Goal: Information Seeking & Learning: Learn about a topic

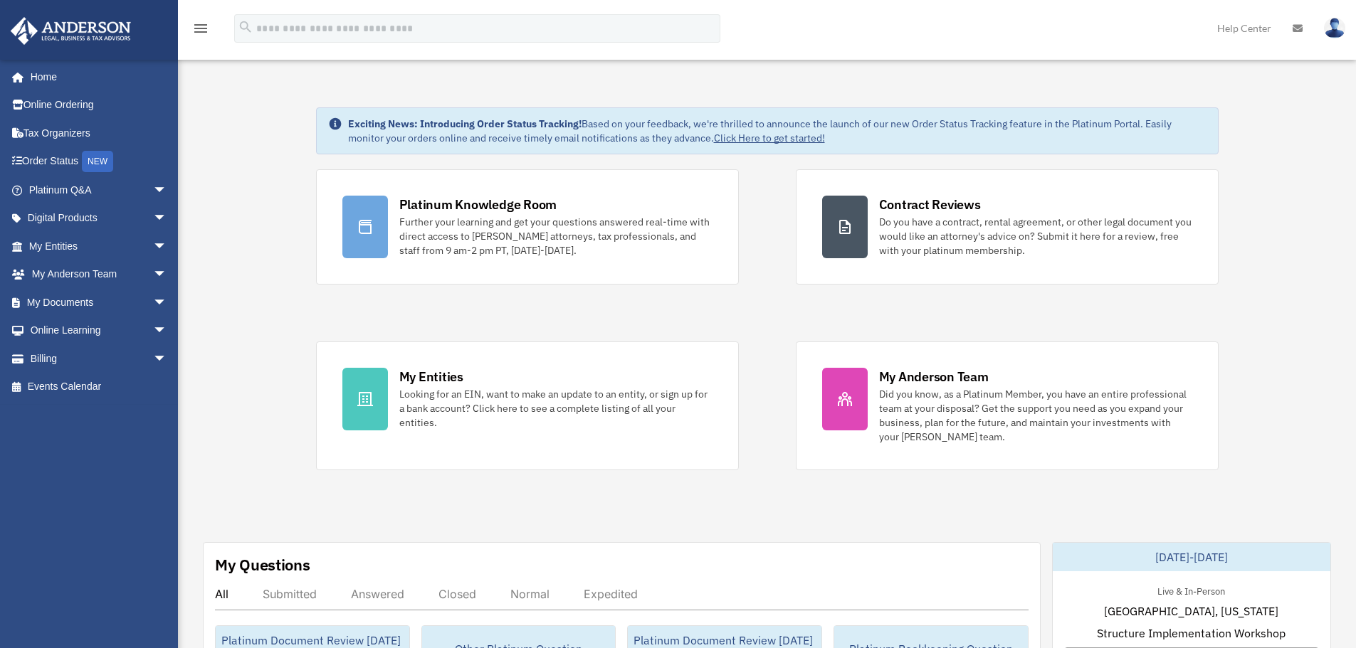
click at [216, 37] on div "menu" at bounding box center [201, 29] width 46 height 37
click at [208, 31] on icon "menu" at bounding box center [200, 28] width 17 height 17
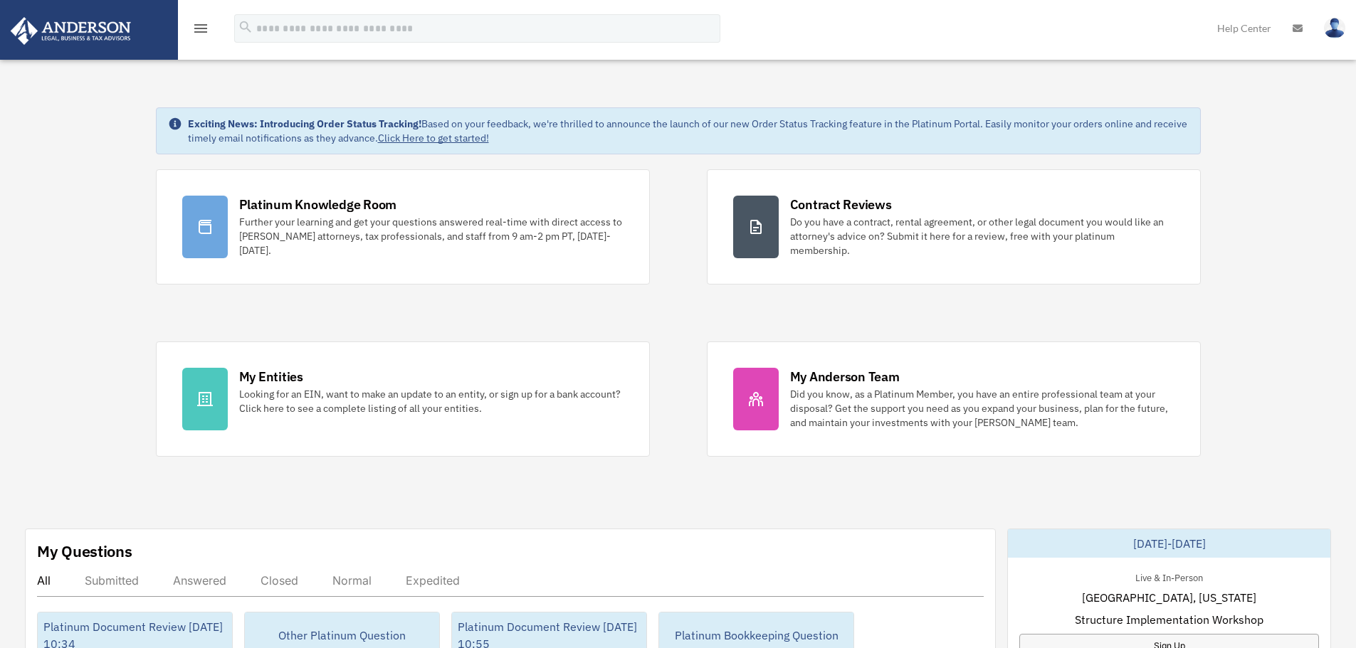
click at [198, 23] on icon "menu" at bounding box center [200, 28] width 17 height 17
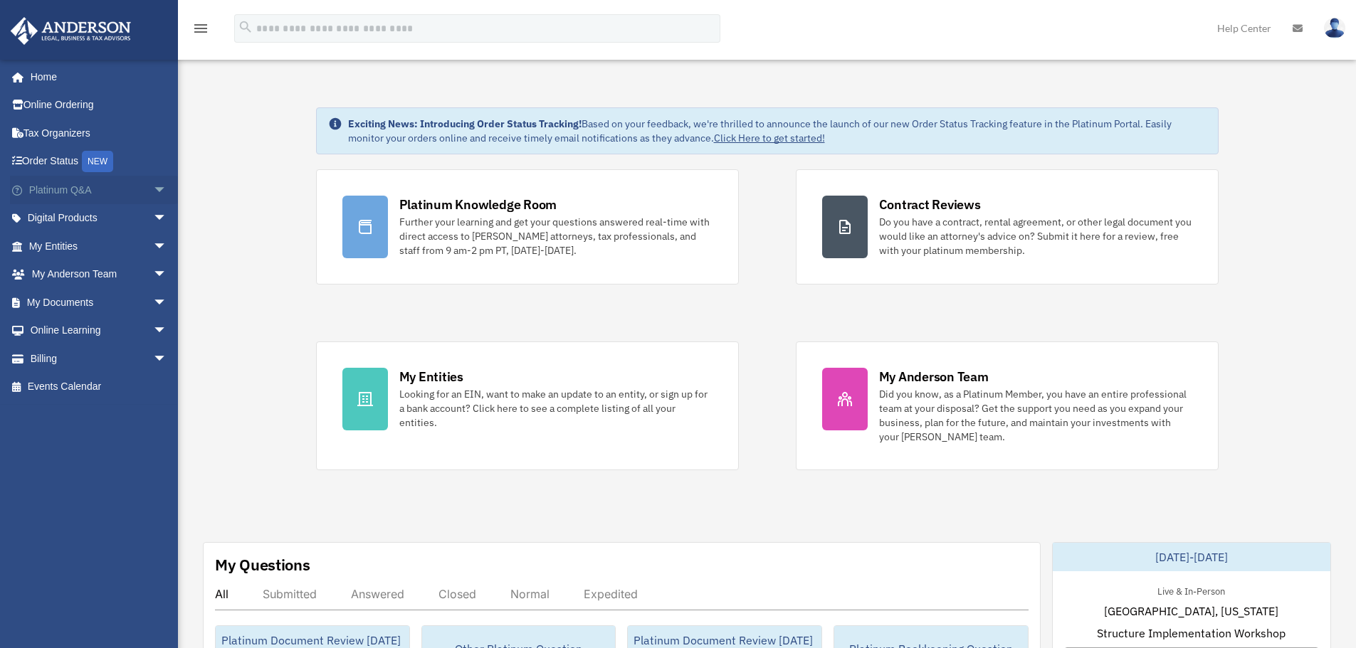
click at [153, 189] on span "arrow_drop_down" at bounding box center [167, 190] width 28 height 29
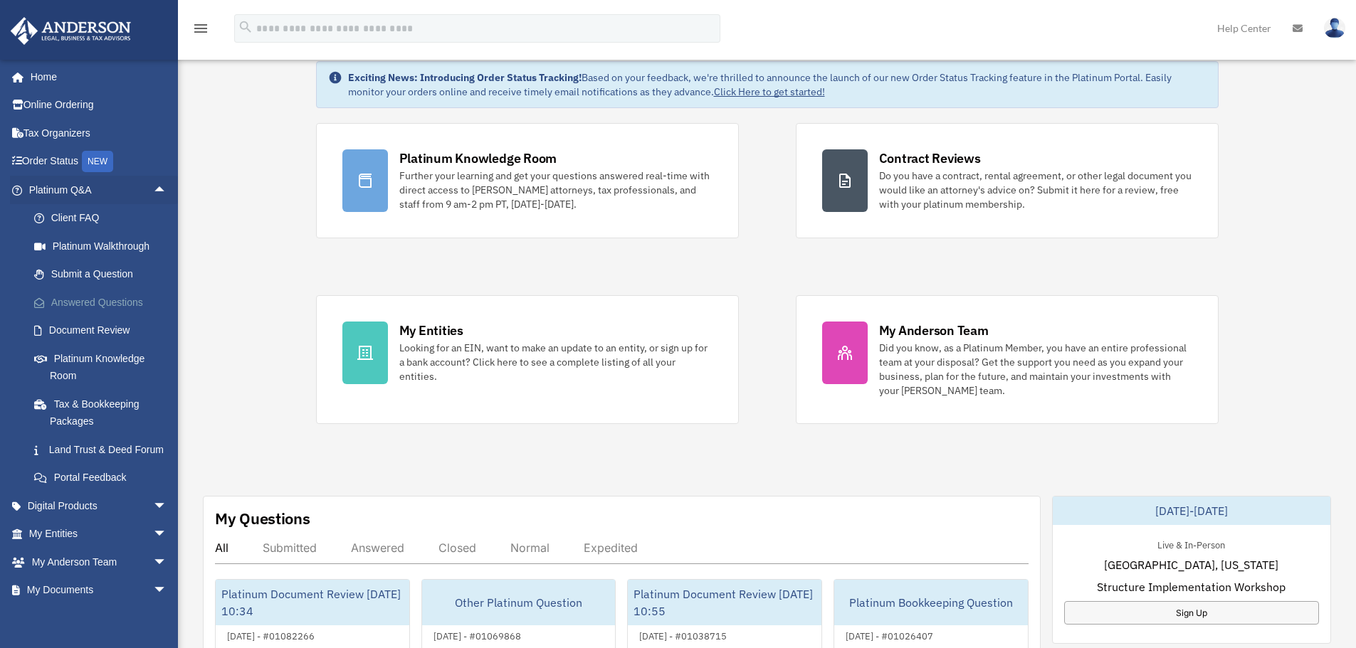
scroll to position [71, 0]
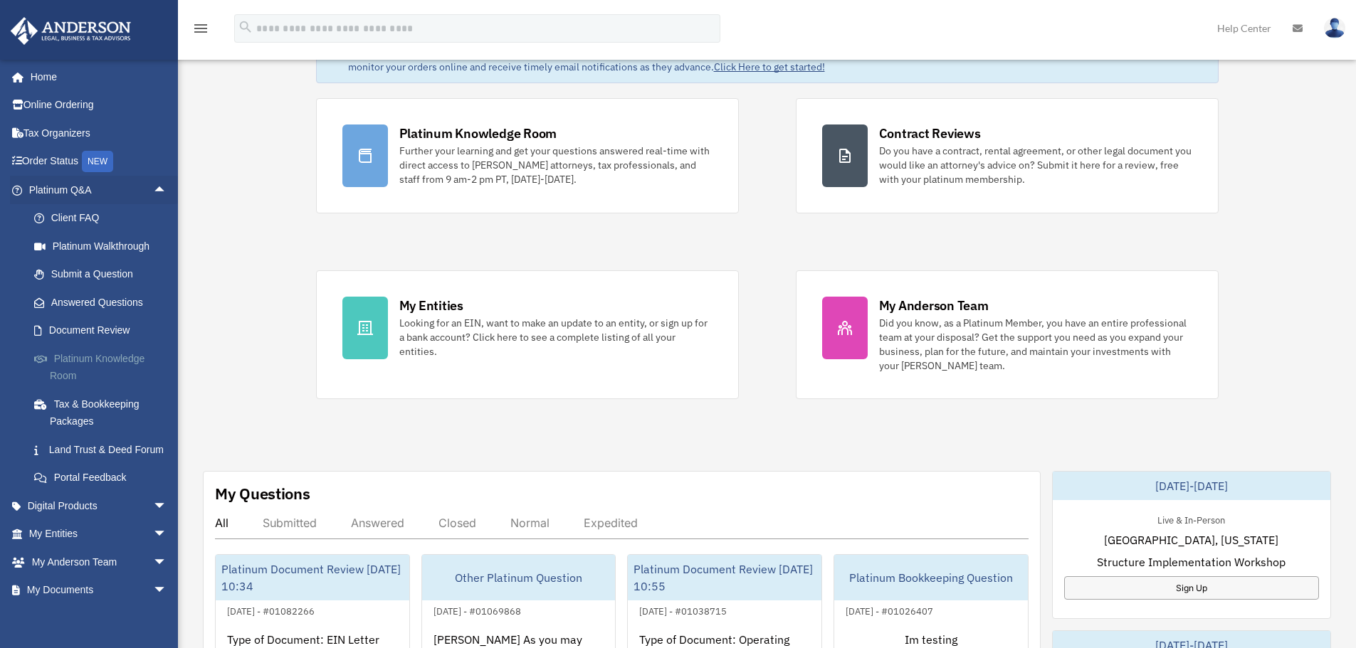
click at [67, 364] on link "Platinum Knowledge Room" at bounding box center [104, 367] width 169 height 46
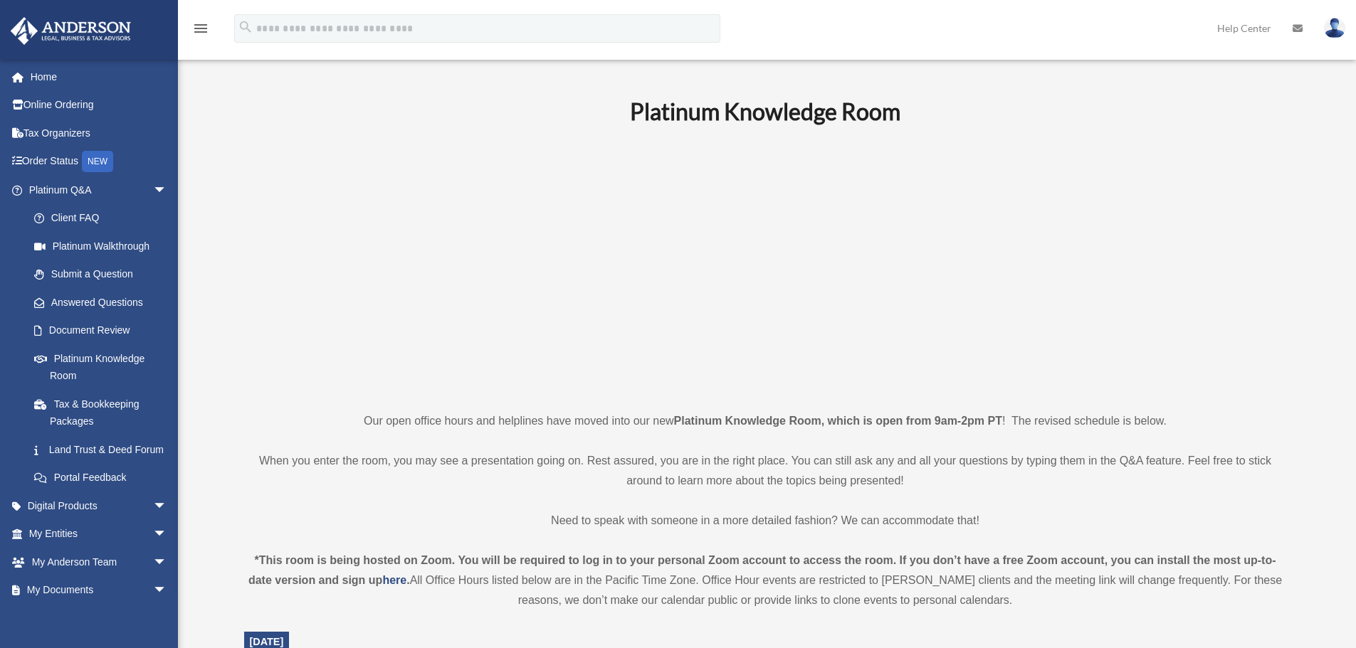
scroll to position [427, 0]
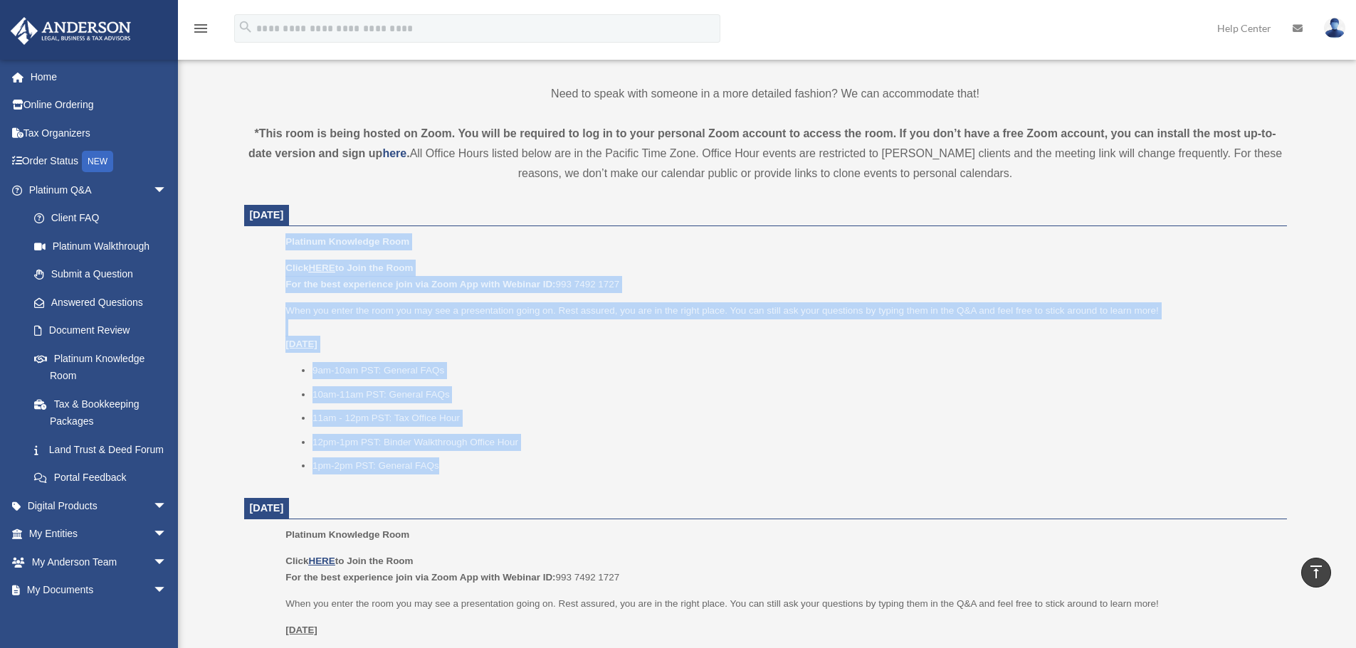
drag, startPoint x: 288, startPoint y: 241, endPoint x: 448, endPoint y: 465, distance: 274.5
click at [448, 465] on div "Platinum Knowledge Room Click HERE to Join the Room For the best experience joi…" at bounding box center [780, 358] width 991 height 250
click at [448, 465] on li "1pm-2pm PST: General FAQs" at bounding box center [794, 466] width 964 height 17
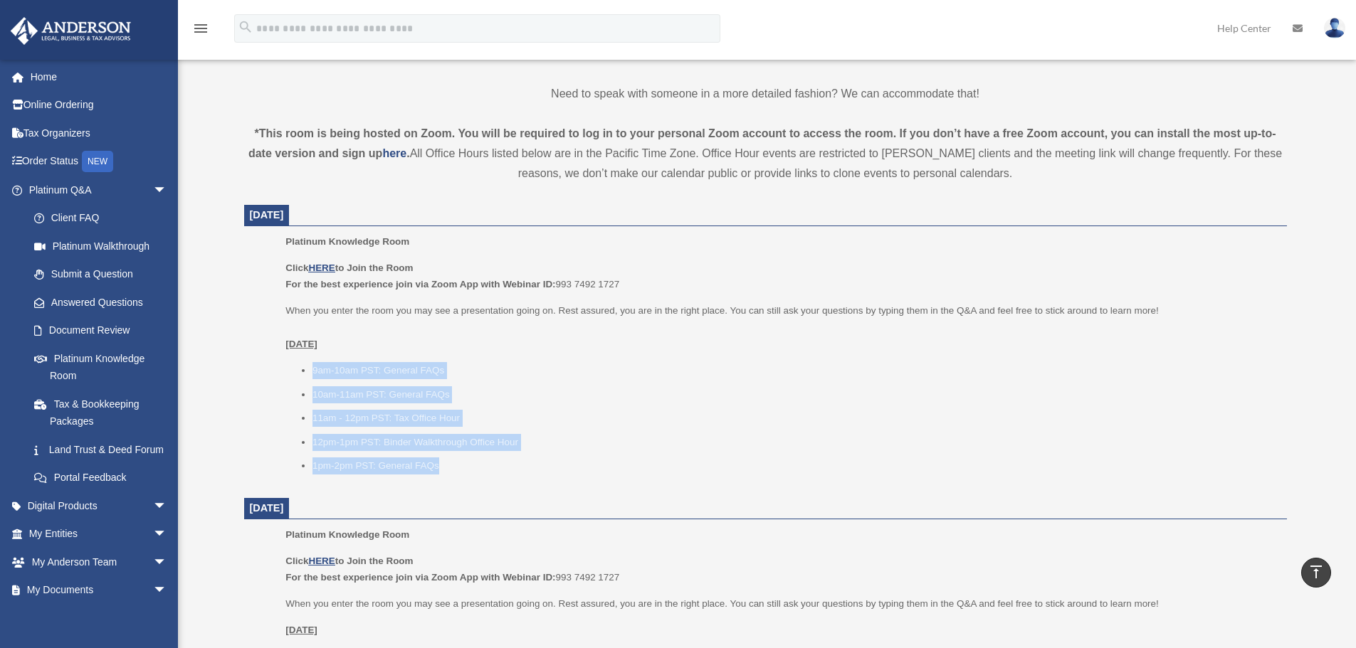
drag, startPoint x: 482, startPoint y: 467, endPoint x: 240, endPoint y: 354, distance: 267.8
click at [240, 354] on div "Platinum Knowledge Room Our open office hours and helplines have moved into our…" at bounding box center [765, 659] width 1064 height 1981
click at [291, 354] on div "Click HERE to Join the Room For the best experience join via Zoom App with Webi…" at bounding box center [780, 367] width 991 height 215
drag, startPoint x: 292, startPoint y: 331, endPoint x: 489, endPoint y: 457, distance: 233.9
click at [487, 455] on div "Click HERE to Join the Room For the best experience join via Zoom App with Webi…" at bounding box center [780, 367] width 991 height 215
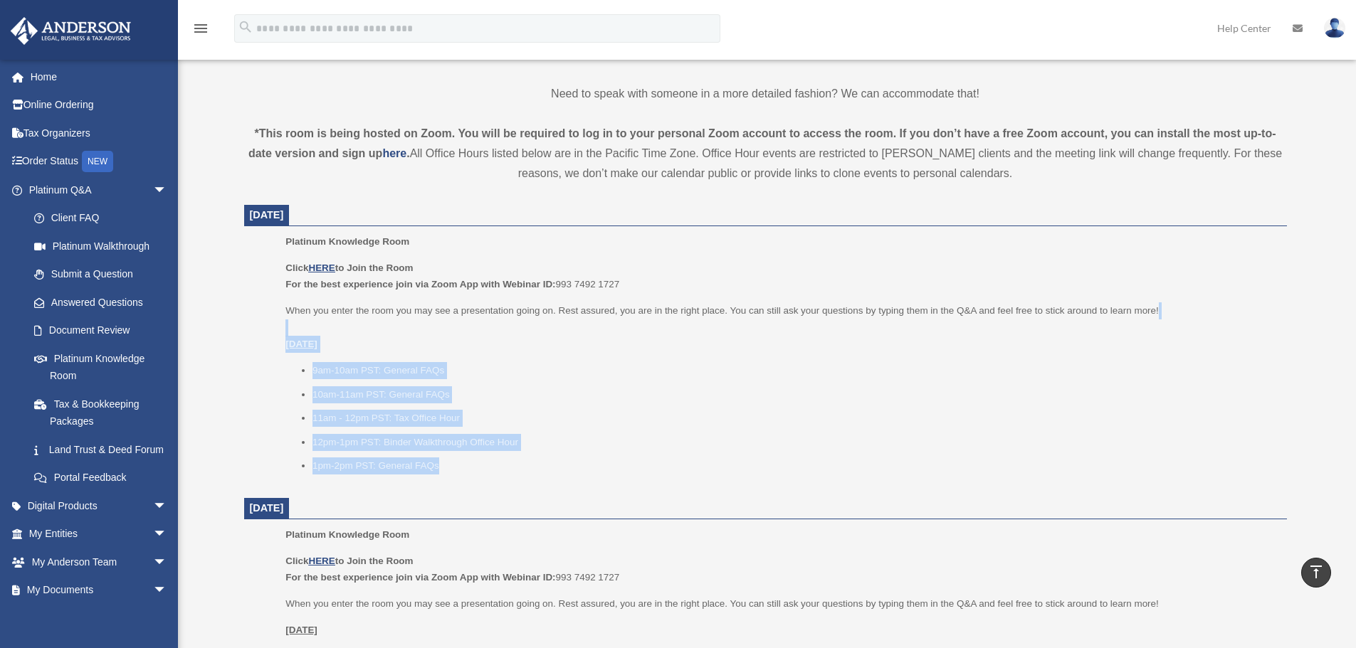
click at [489, 457] on ul "9am-10am PST: General FAQs 10am-11am PST: General FAQs 11am - 12pm PST: Tax Off…" at bounding box center [780, 418] width 991 height 112
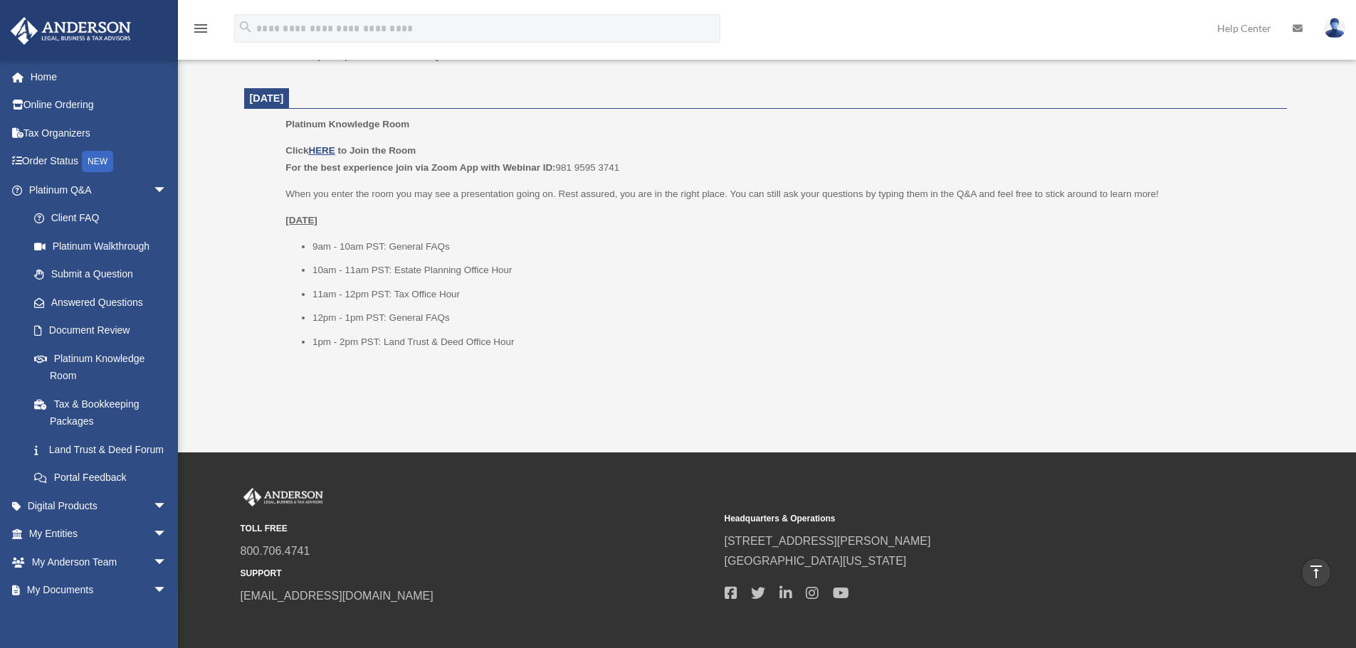
scroll to position [1553, 0]
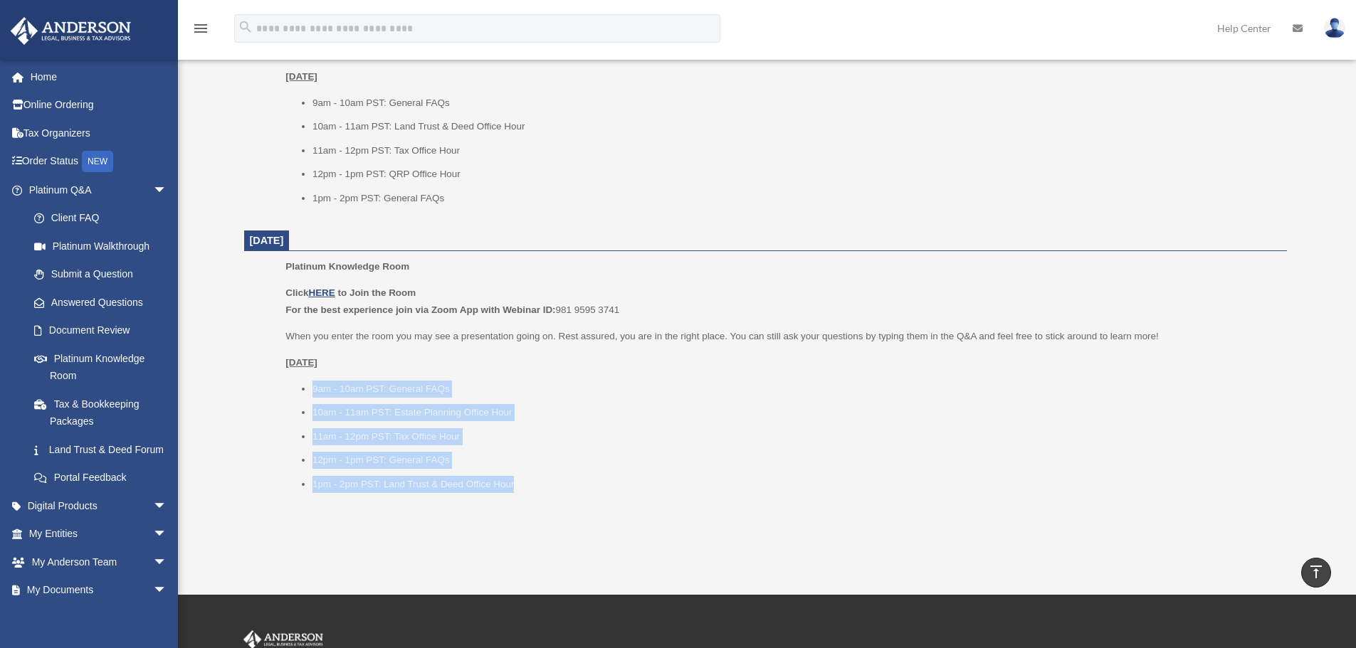
drag, startPoint x: 484, startPoint y: 460, endPoint x: 257, endPoint y: 372, distance: 243.3
click at [257, 372] on ul "Platinum Knowledge Room Click HERE to Join the Room For the best experience joi…" at bounding box center [765, 379] width 1023 height 243
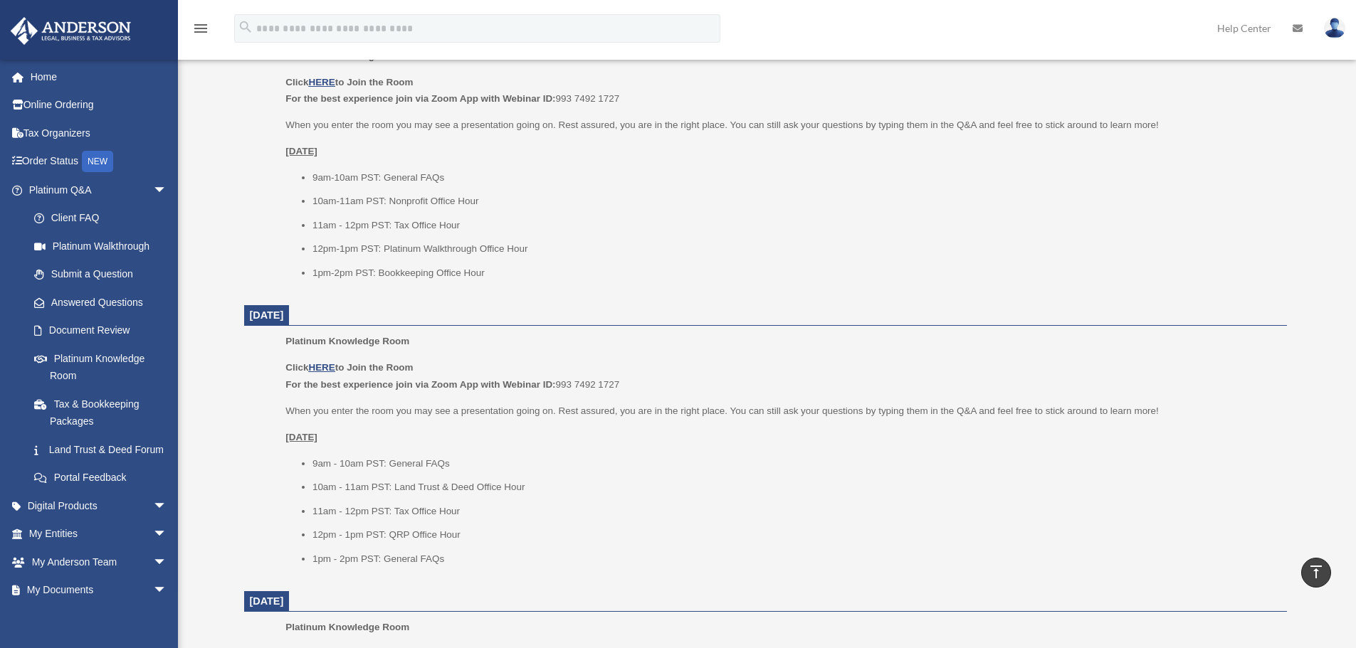
scroll to position [912, 0]
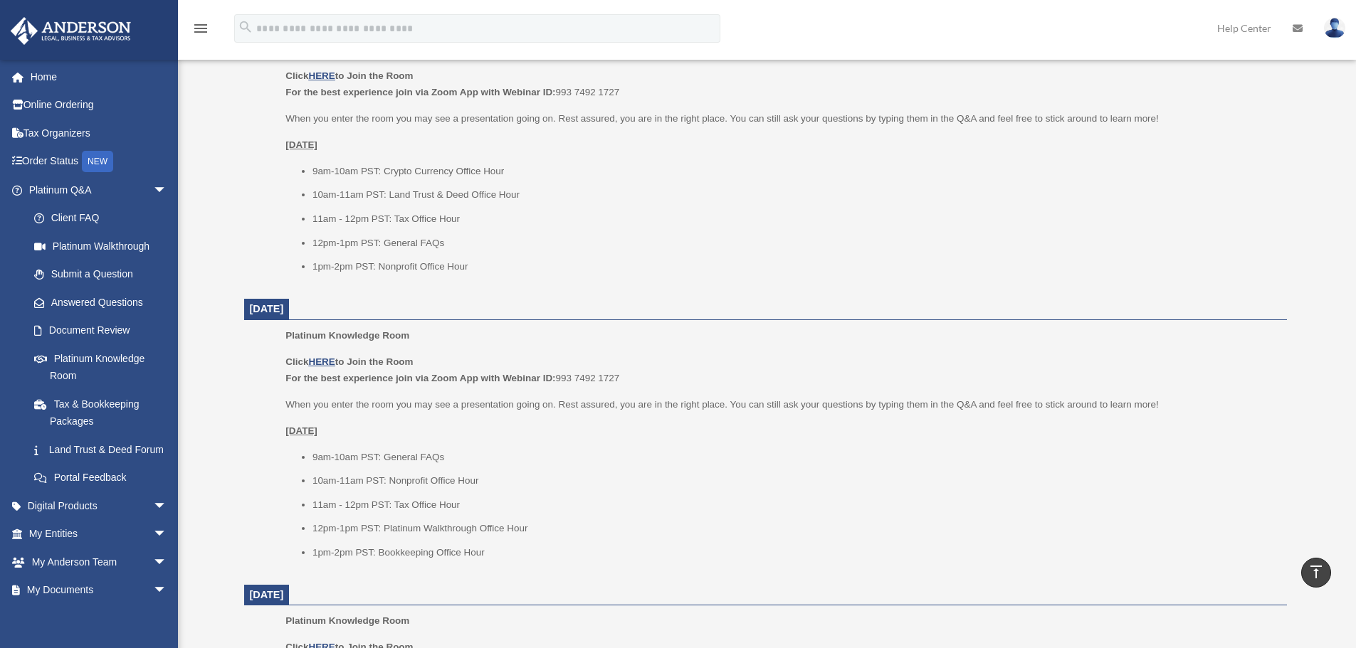
drag, startPoint x: 305, startPoint y: 157, endPoint x: 453, endPoint y: 285, distance: 195.7
click at [453, 285] on dl "September 2, 2025 Platinum Knowledge Room Click HERE to Join the Room For the b…" at bounding box center [765, 431] width 1043 height 1423
drag, startPoint x: 492, startPoint y: 269, endPoint x: 329, endPoint y: 200, distance: 177.0
click at [396, 223] on ul "9am-10am PST: Crypto Currency Office Hour 10am-11am PST: Land Trust & Deed Offi…" at bounding box center [780, 219] width 991 height 112
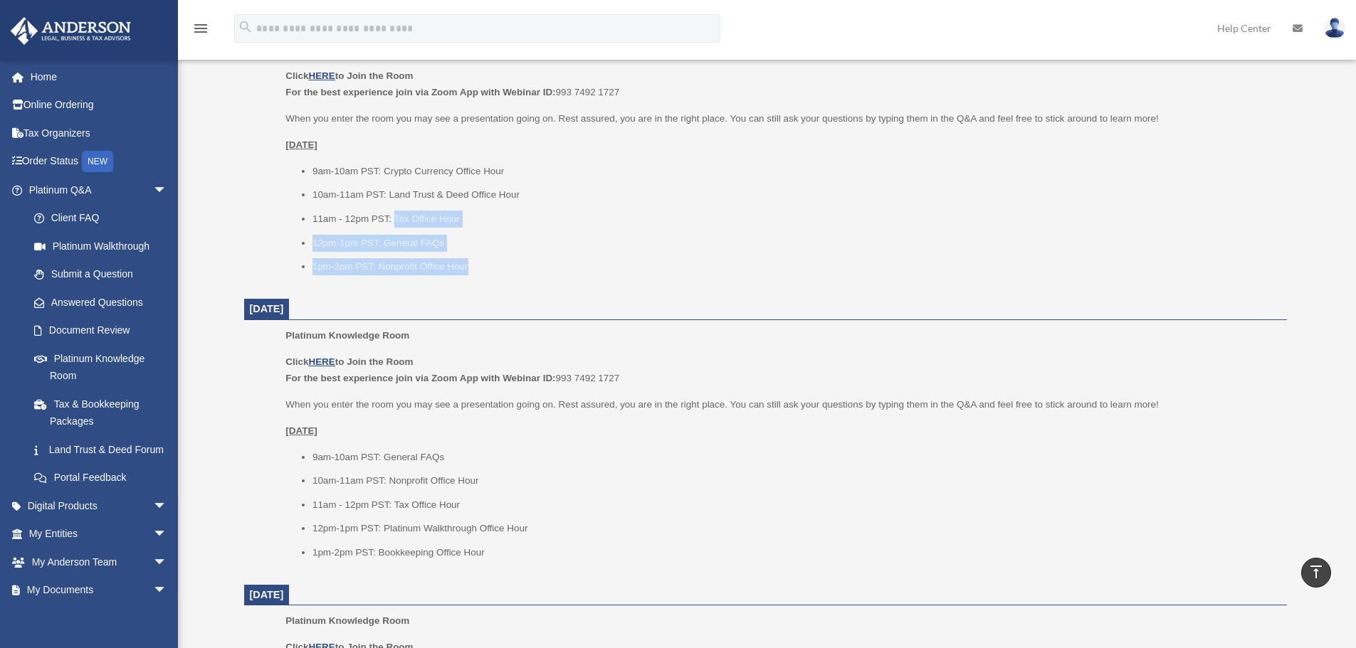
click at [331, 201] on ul "9am-10am PST: Crypto Currency Office Hour 10am-11am PST: Land Trust & Deed Offi…" at bounding box center [780, 219] width 991 height 112
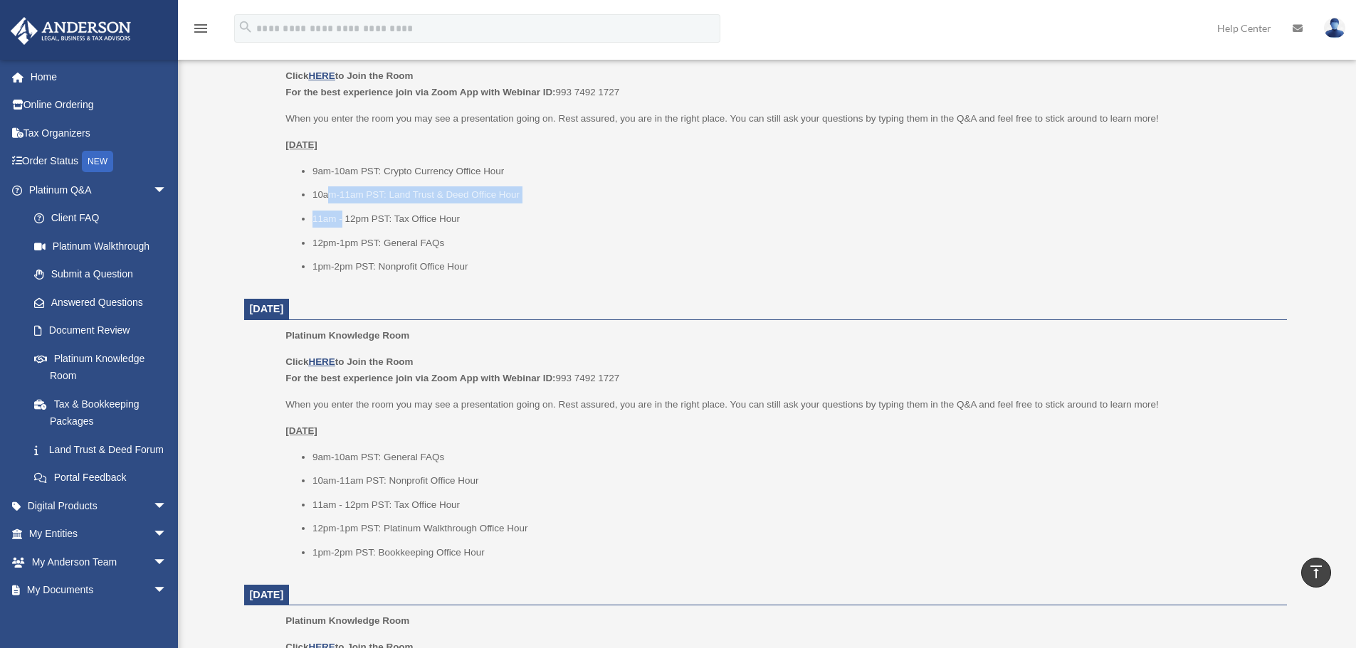
click at [305, 181] on ul "9am-10am PST: Crypto Currency Office Hour 10am-11am PST: Land Trust & Deed Offi…" at bounding box center [780, 219] width 991 height 112
click at [304, 180] on ul "9am-10am PST: Crypto Currency Office Hour 10am-11am PST: Land Trust & Deed Offi…" at bounding box center [780, 219] width 991 height 112
click at [310, 165] on ul "9am-10am PST: Crypto Currency Office Hour 10am-11am PST: Land Trust & Deed Offi…" at bounding box center [780, 219] width 991 height 112
click at [306, 175] on ul "9am-10am PST: Crypto Currency Office Hour 10am-11am PST: Land Trust & Deed Offi…" at bounding box center [780, 219] width 991 height 112
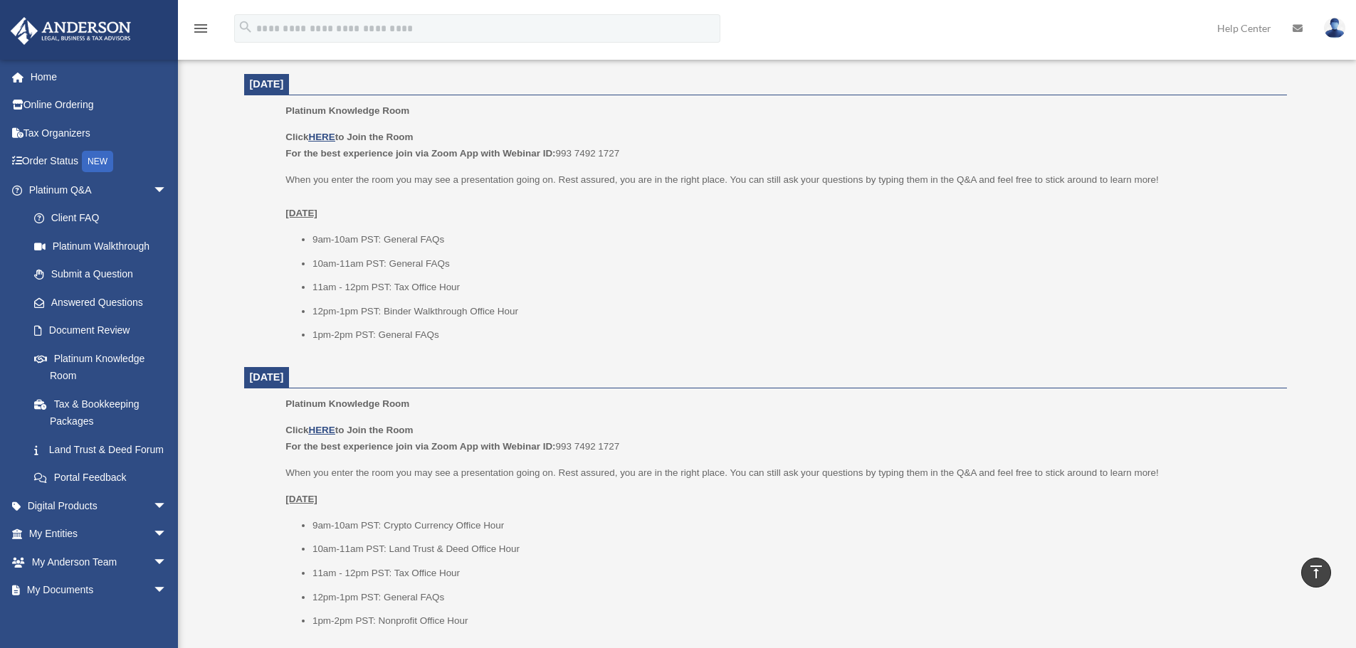
scroll to position [557, 0]
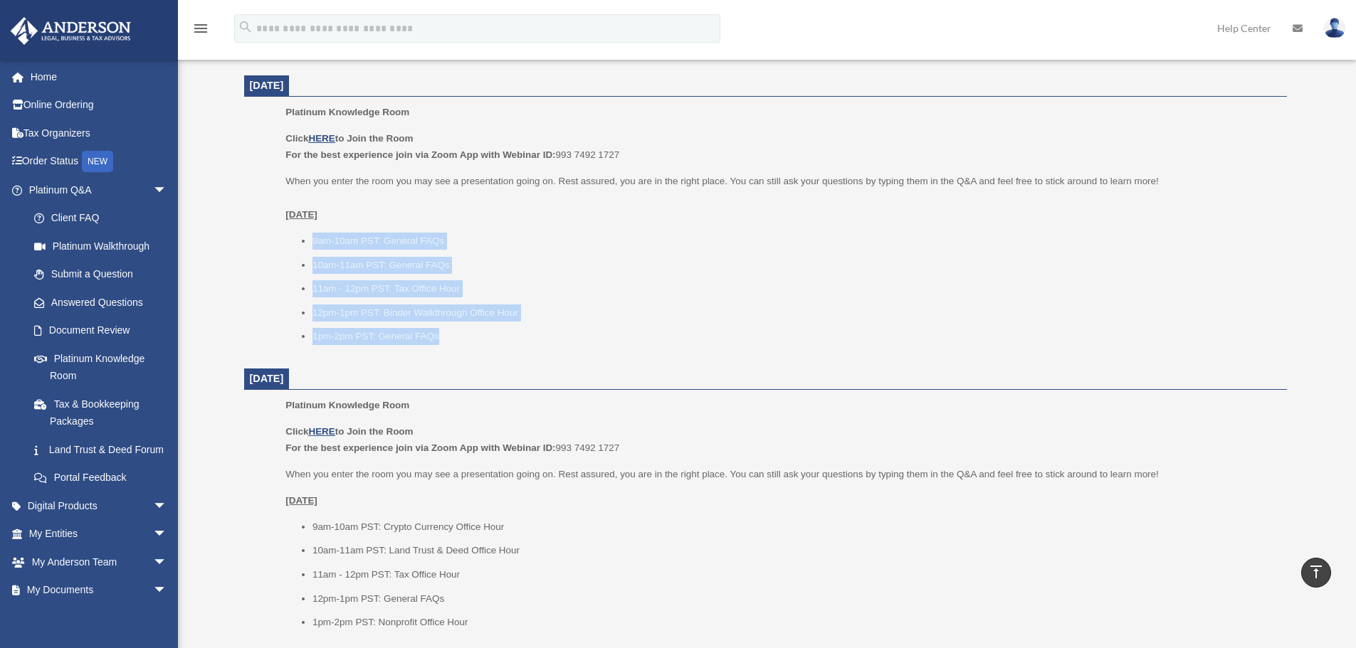
drag, startPoint x: 306, startPoint y: 241, endPoint x: 478, endPoint y: 332, distance: 194.5
click at [478, 332] on ul "9am-10am PST: General FAQs 10am-11am PST: General FAQs 11am - 12pm PST: Tax Off…" at bounding box center [780, 289] width 991 height 112
click at [478, 332] on li "1pm-2pm PST: General FAQs" at bounding box center [794, 336] width 964 height 17
drag, startPoint x: 475, startPoint y: 335, endPoint x: 314, endPoint y: 242, distance: 185.9
click at [315, 243] on ul "9am-10am PST: General FAQs 10am-11am PST: General FAQs 11am - 12pm PST: Tax Off…" at bounding box center [780, 289] width 991 height 112
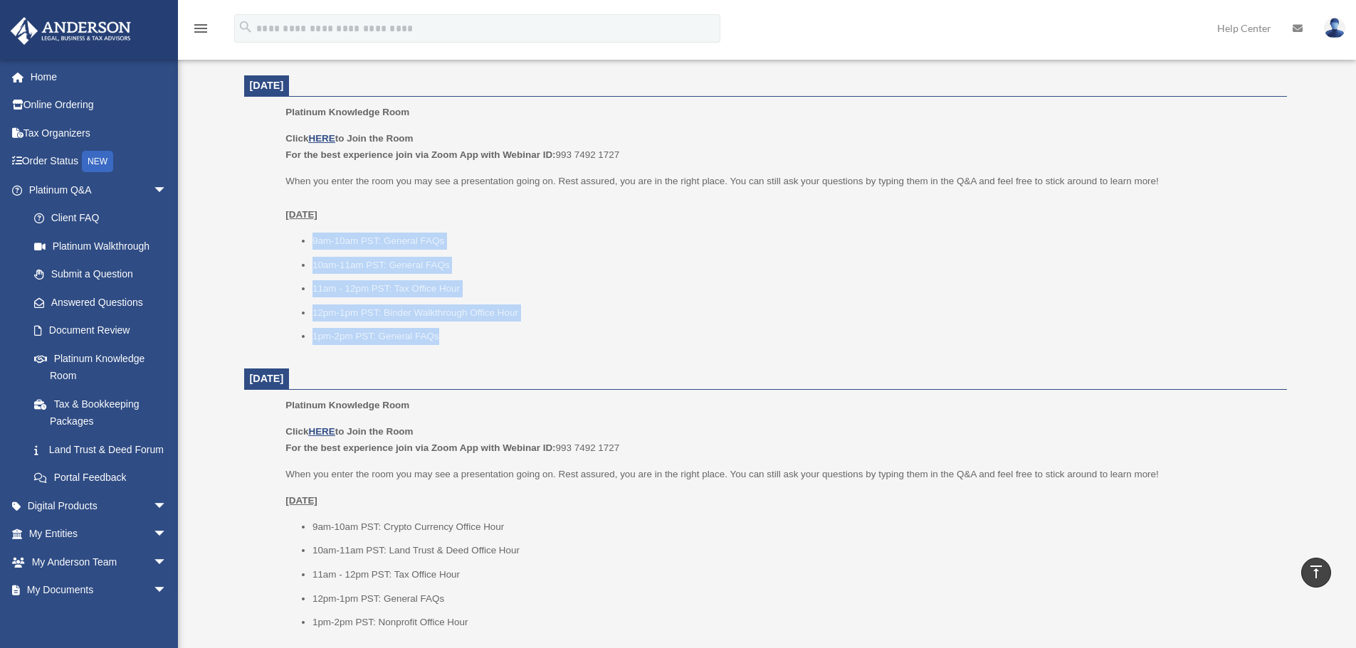
click at [313, 242] on li "9am-10am PST: General FAQs" at bounding box center [794, 241] width 964 height 17
drag, startPoint x: 295, startPoint y: 238, endPoint x: 445, endPoint y: 337, distance: 180.2
click at [445, 337] on ul "9am-10am PST: General FAQs 10am-11am PST: General FAQs 11am - 12pm PST: Tax Off…" at bounding box center [780, 289] width 991 height 112
click at [445, 337] on li "1pm-2pm PST: General FAQs" at bounding box center [794, 336] width 964 height 17
drag, startPoint x: 492, startPoint y: 341, endPoint x: 277, endPoint y: 238, distance: 238.1
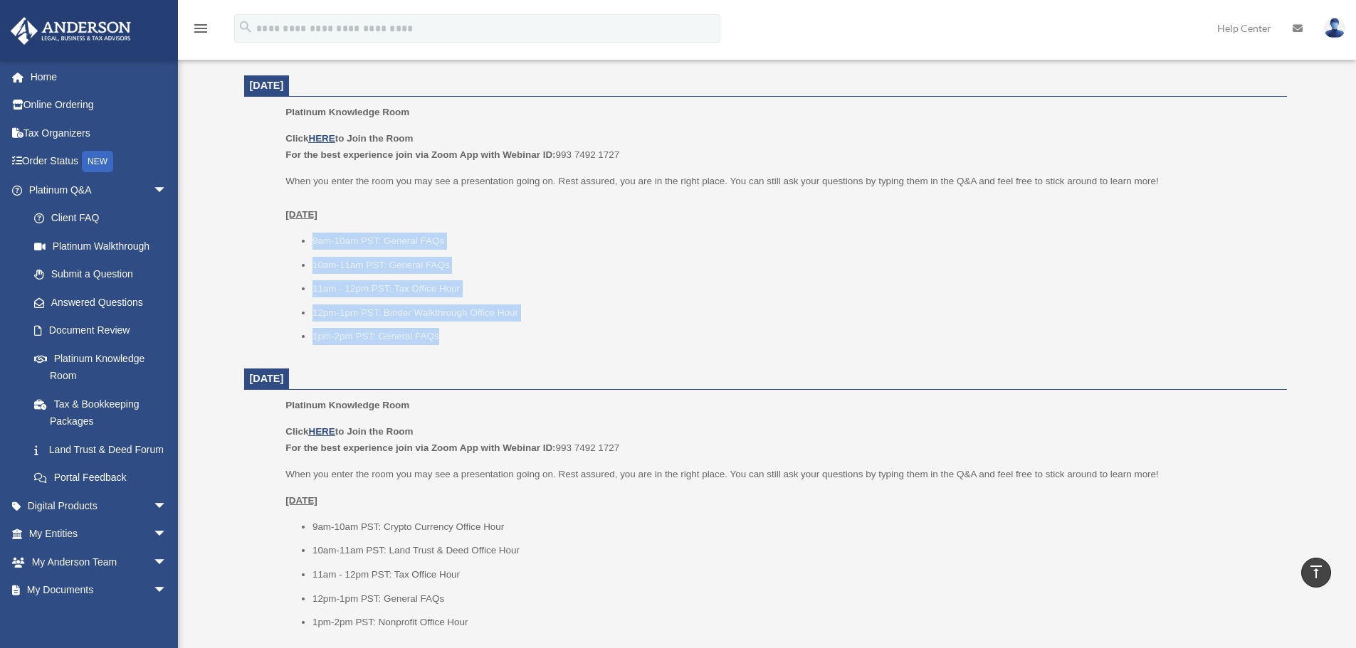
click at [277, 238] on ul "Platinum Knowledge Room Click HERE to Join the Room For the best experience joi…" at bounding box center [765, 229] width 1023 height 250
click at [278, 241] on ul "Platinum Knowledge Room Click HERE to Join the Room For the best experience joi…" at bounding box center [765, 229] width 1023 height 250
drag, startPoint x: 285, startPoint y: 233, endPoint x: 448, endPoint y: 339, distance: 194.0
click at [447, 337] on ul "9am-10am PST: General FAQs 10am-11am PST: General FAQs 11am - 12pm PST: Tax Off…" at bounding box center [780, 289] width 991 height 112
click at [448, 339] on li "1pm-2pm PST: General FAQs" at bounding box center [794, 336] width 964 height 17
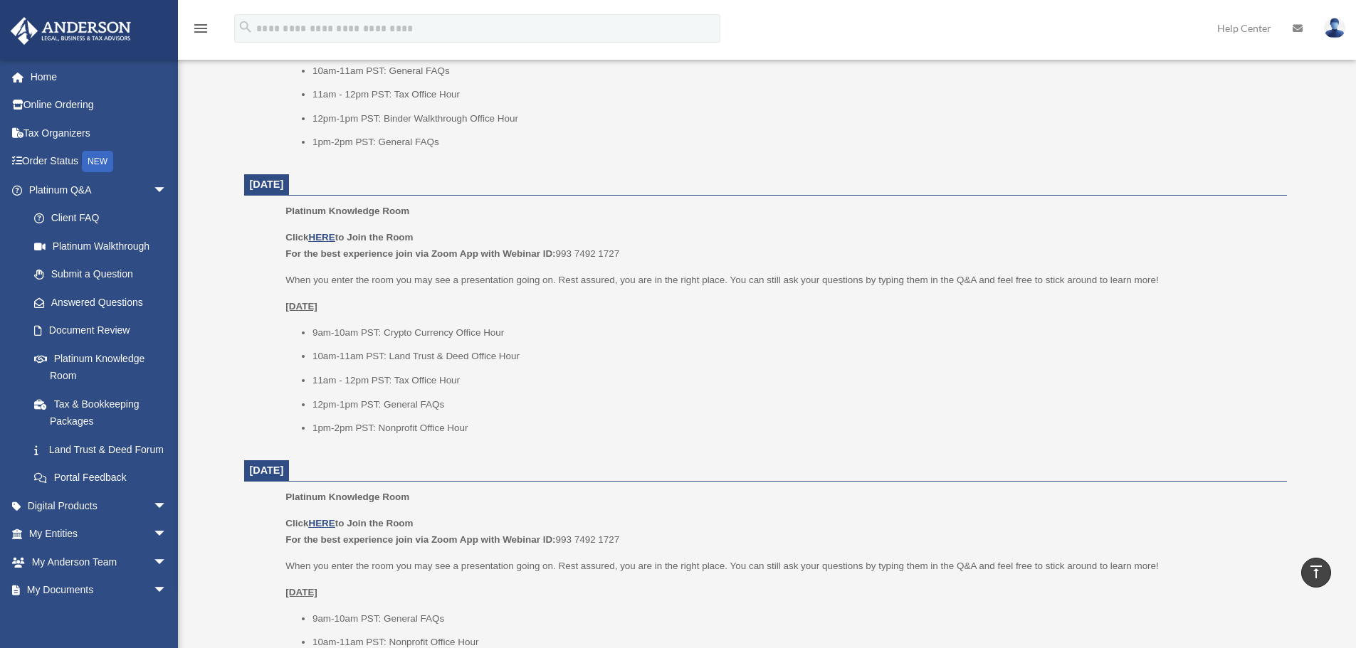
scroll to position [770, 0]
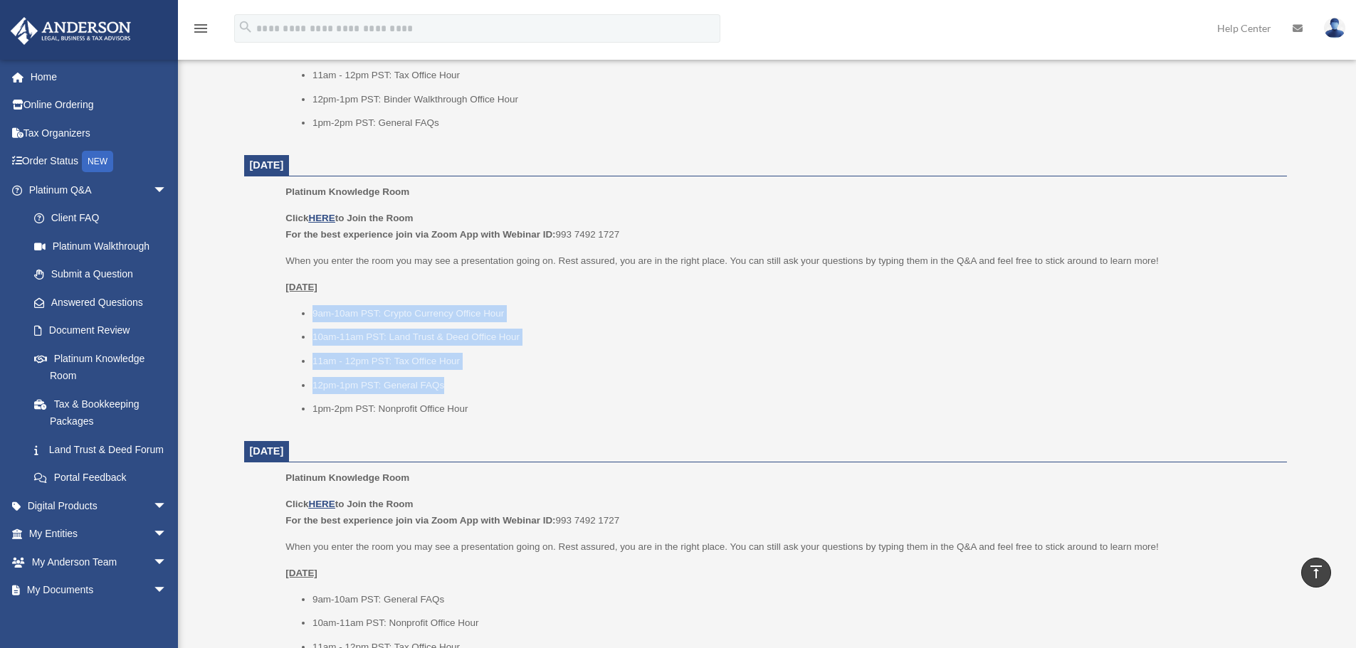
drag, startPoint x: 300, startPoint y: 304, endPoint x: 485, endPoint y: 410, distance: 213.9
click at [485, 408] on div "Click HERE to Join the Room For the best experience join via Zoom App with Webi…" at bounding box center [780, 314] width 991 height 208
click at [485, 411] on li "1pm-2pm PST: Nonprofit Office Hour" at bounding box center [794, 409] width 964 height 17
click at [507, 409] on li "1pm-2pm PST: Nonprofit Office Hour" at bounding box center [794, 409] width 964 height 17
drag, startPoint x: 520, startPoint y: 406, endPoint x: 364, endPoint y: 327, distance: 174.1
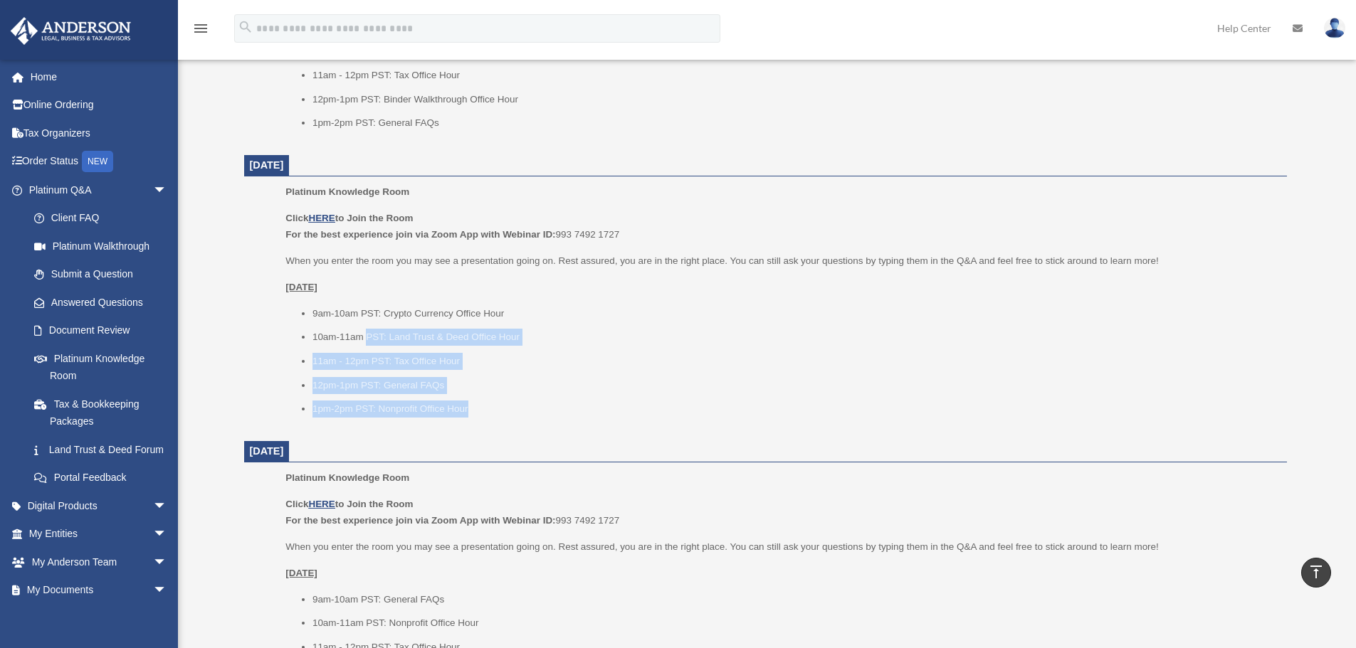
click at [364, 327] on ul "9am-10am PST: Crypto Currency Office Hour 10am-11am PST: Land Trust & Deed Offi…" at bounding box center [780, 361] width 991 height 112
click at [364, 326] on ul "9am-10am PST: Crypto Currency Office Hour 10am-11am PST: Land Trust & Deed Offi…" at bounding box center [780, 361] width 991 height 112
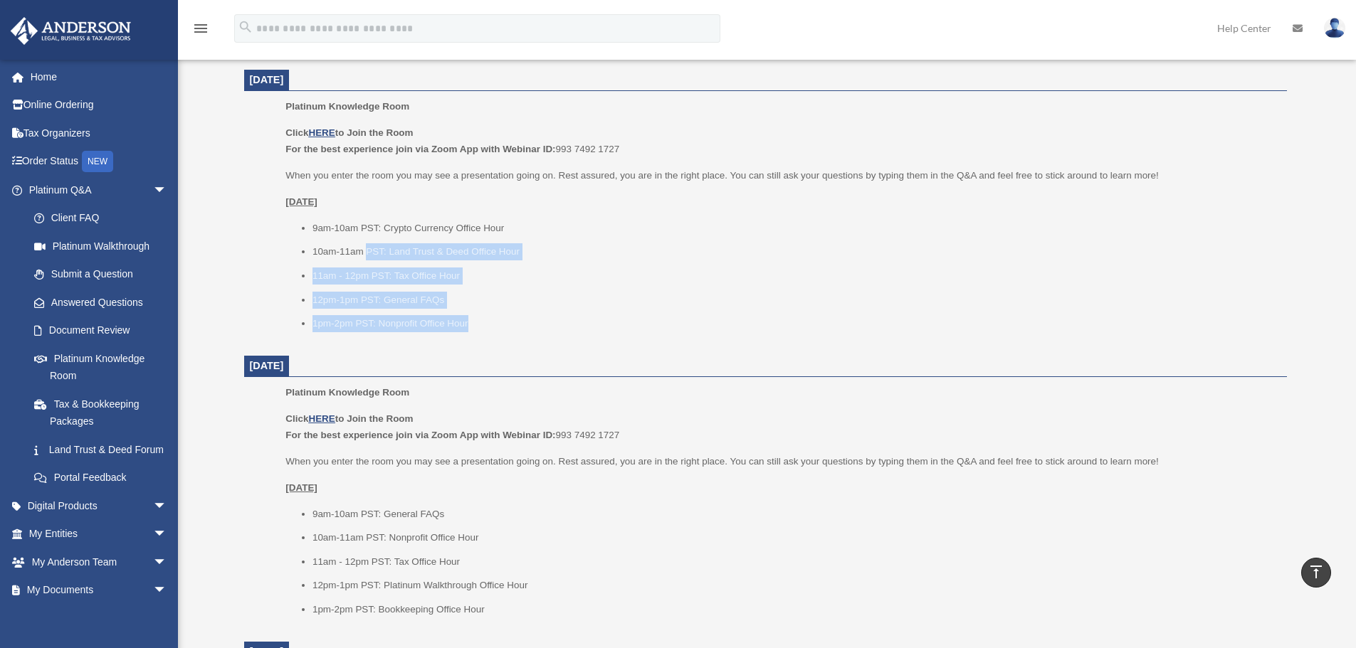
scroll to position [983, 0]
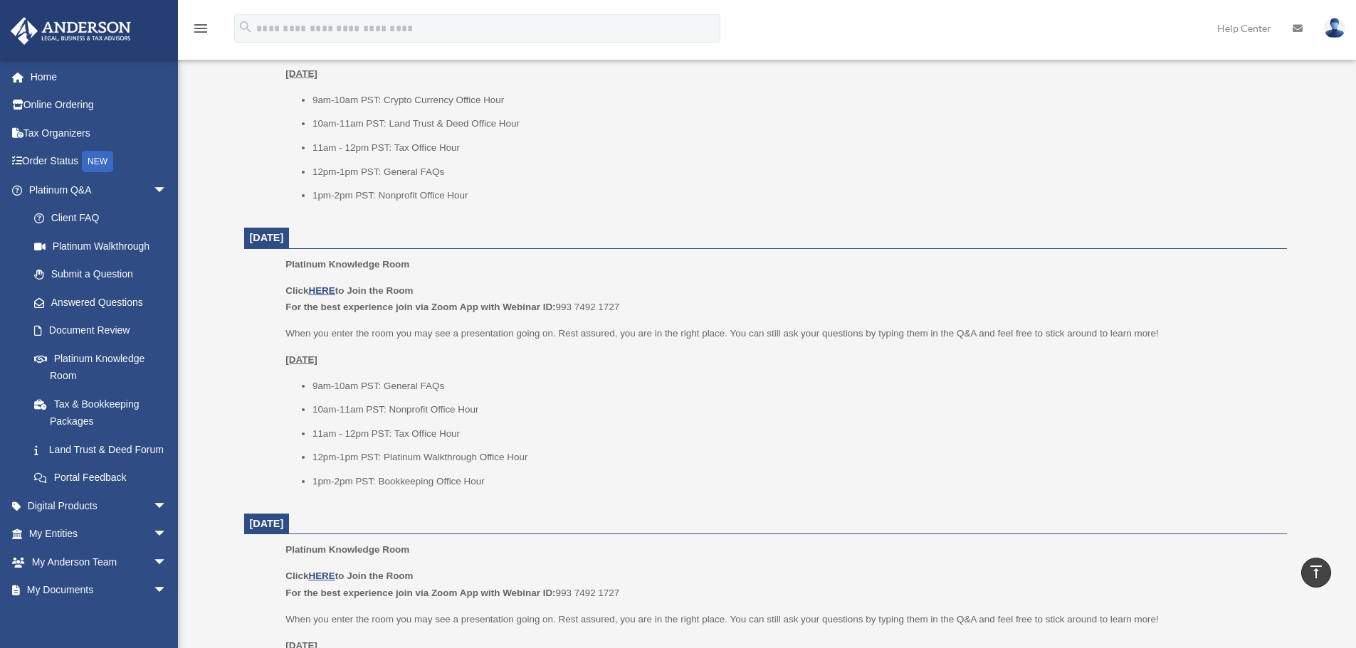
click at [503, 406] on li "10am-11am PST: Nonprofit Office Hour" at bounding box center [794, 409] width 964 height 17
click at [448, 404] on li "10am-11am PST: Nonprofit Office Hour" at bounding box center [794, 409] width 964 height 17
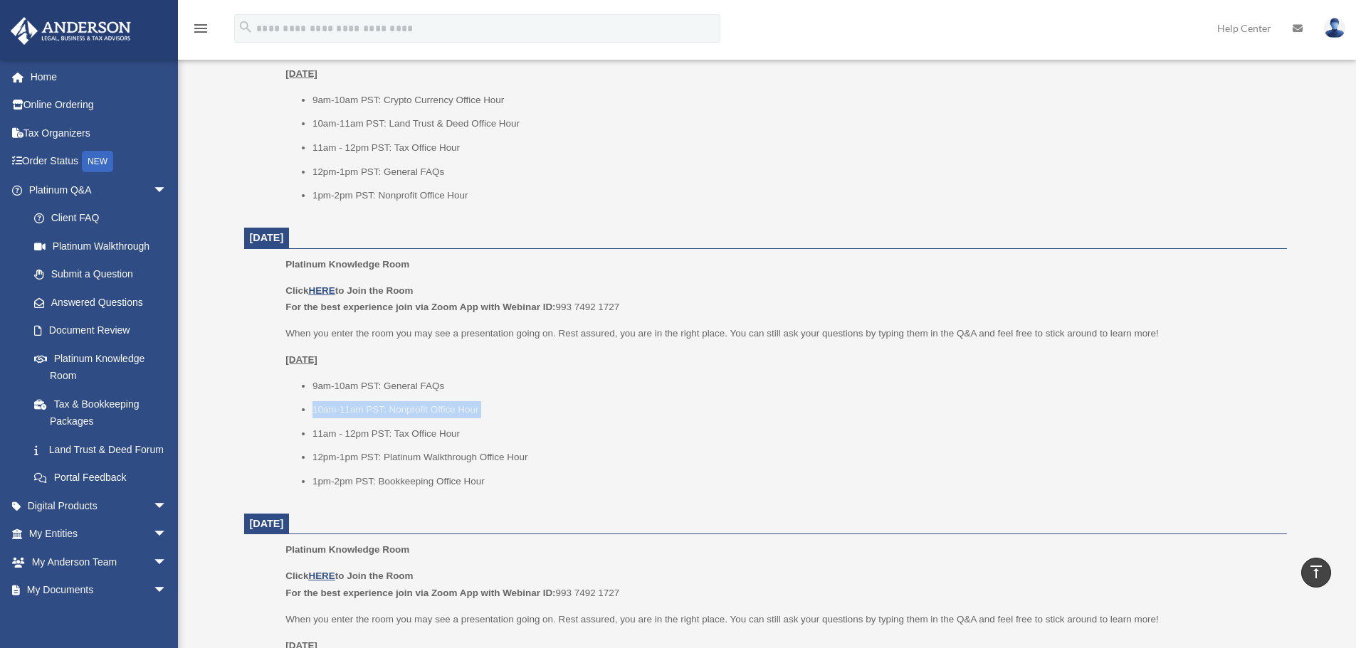
click at [448, 404] on li "10am-11am PST: Nonprofit Office Hour" at bounding box center [794, 409] width 964 height 17
click at [431, 406] on li "10am-11am PST: Nonprofit Office Hour" at bounding box center [794, 409] width 964 height 17
click at [515, 409] on li "10am-11am PST: Nonprofit Office Hour" at bounding box center [794, 409] width 964 height 17
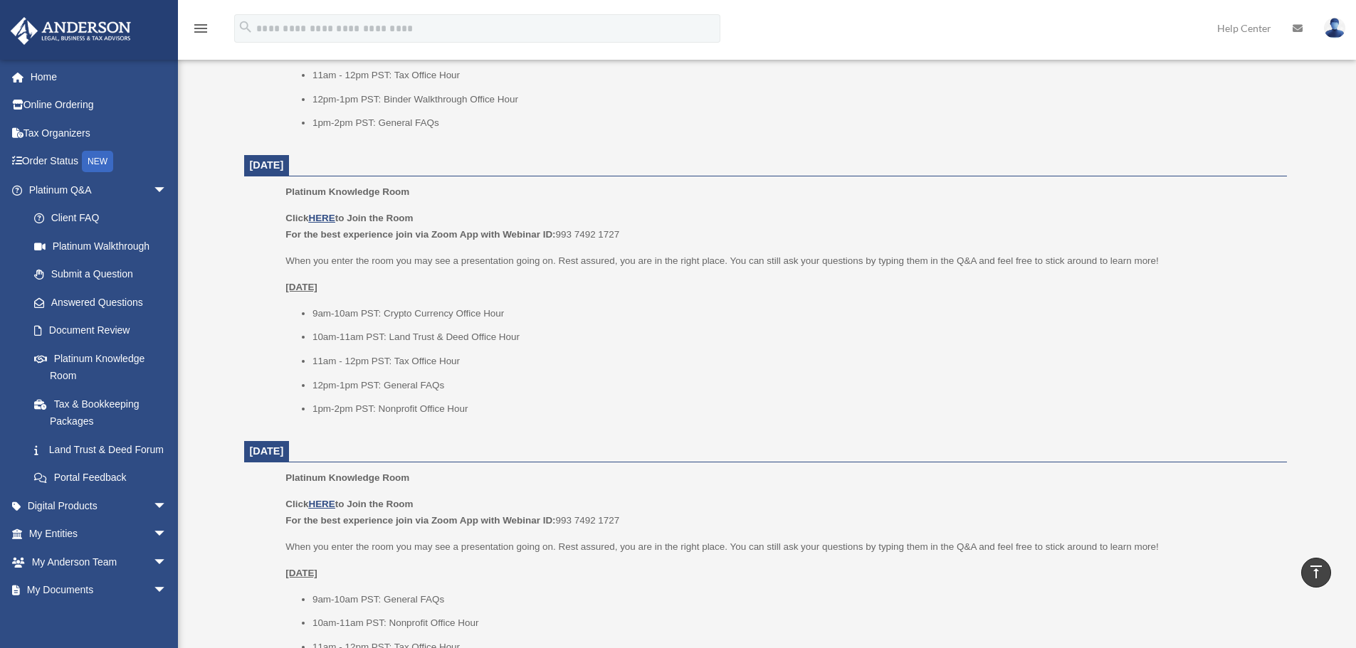
scroll to position [485, 0]
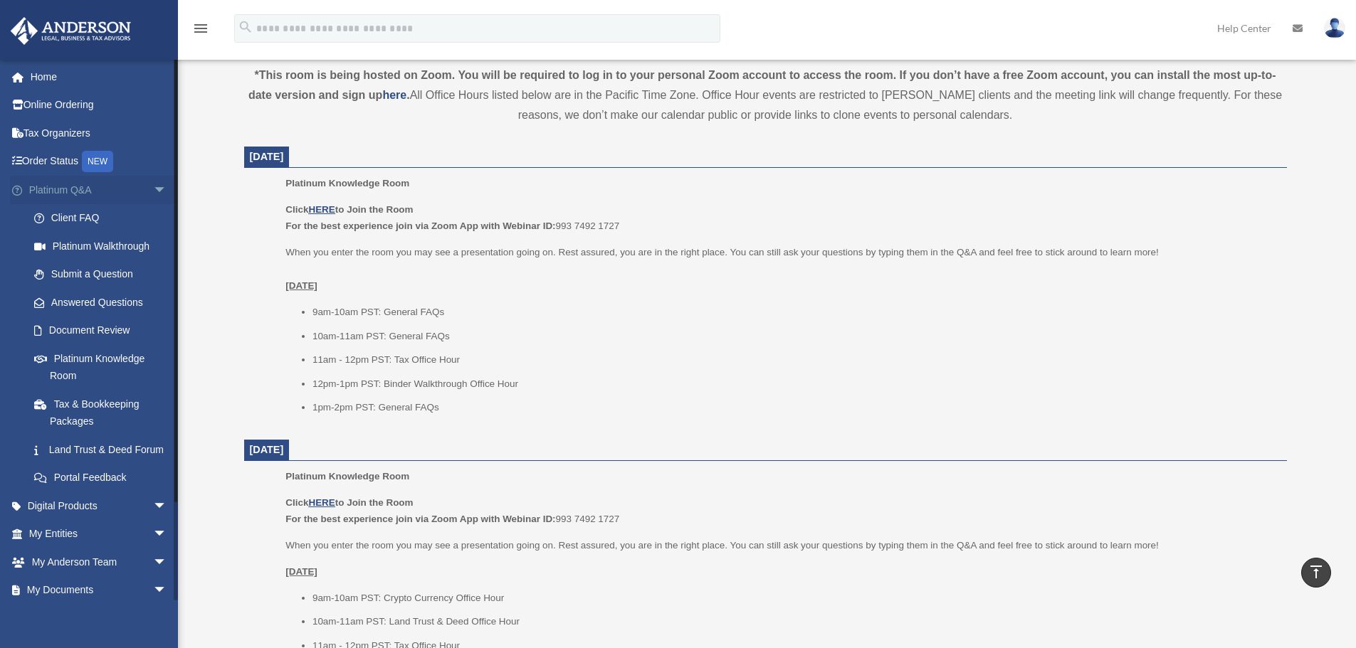
click at [161, 188] on span "arrow_drop_down" at bounding box center [167, 190] width 28 height 29
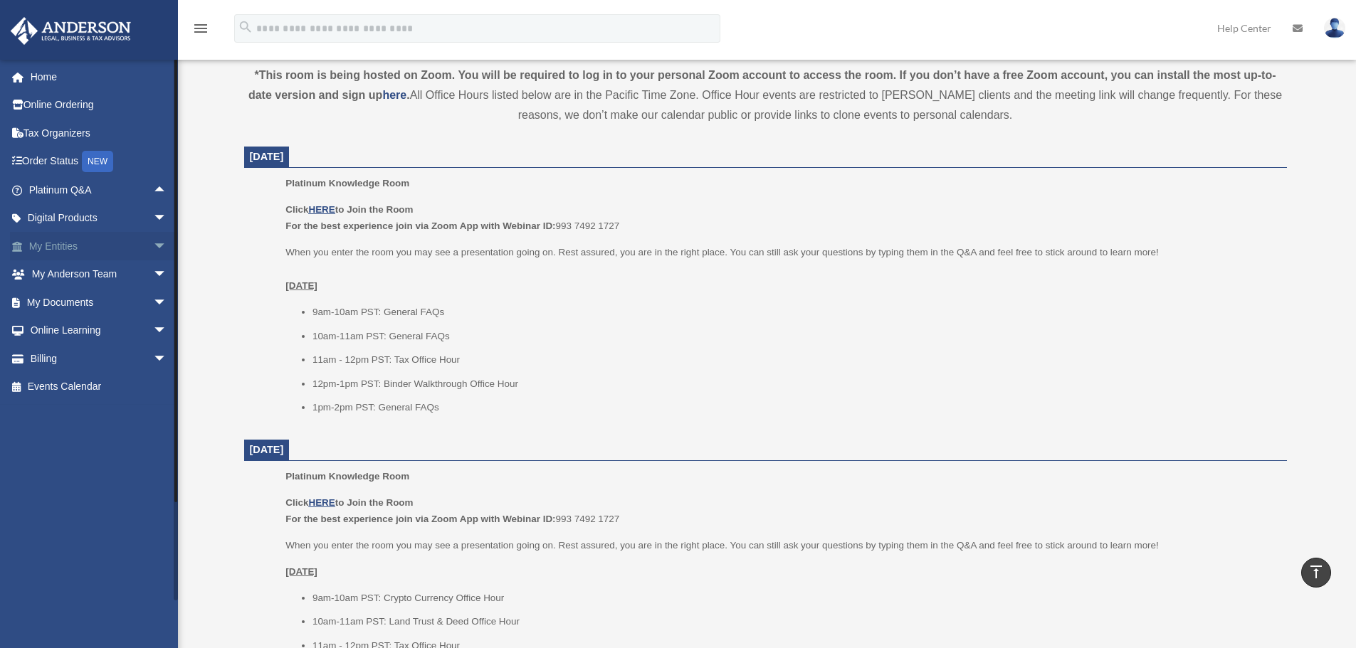
click at [153, 253] on span "arrow_drop_down" at bounding box center [167, 246] width 28 height 29
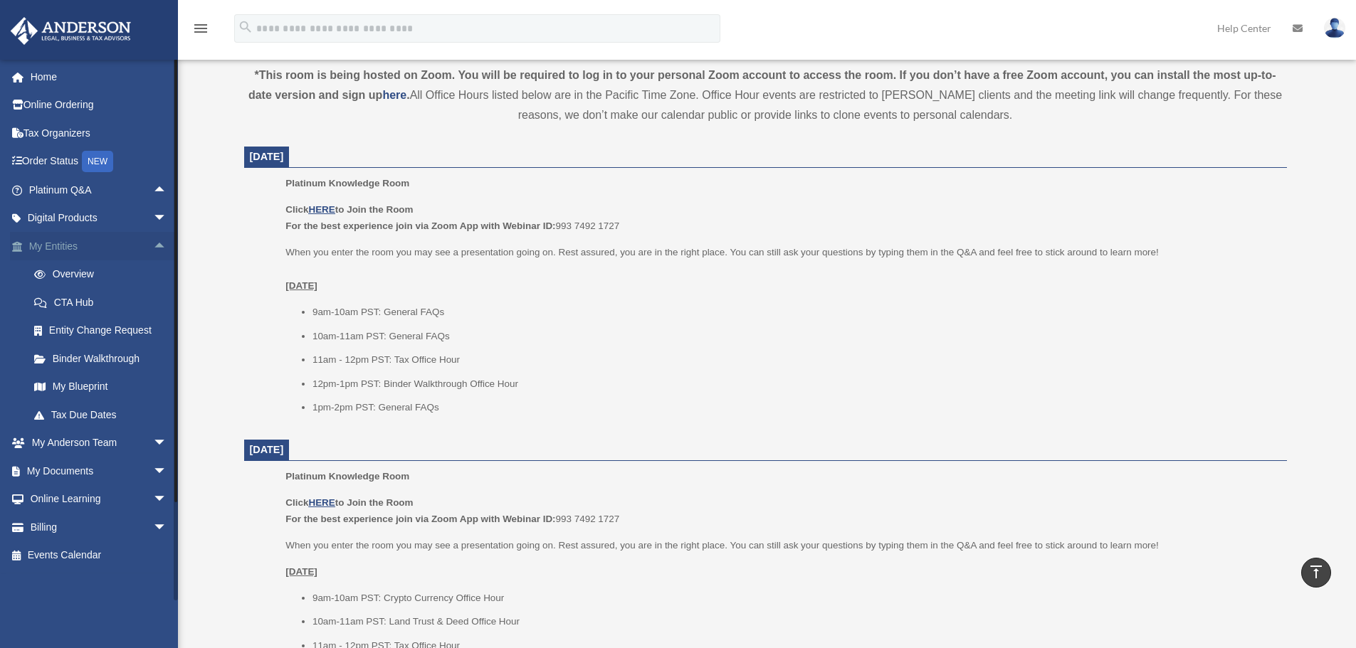
click at [156, 244] on span "arrow_drop_up" at bounding box center [167, 246] width 28 height 29
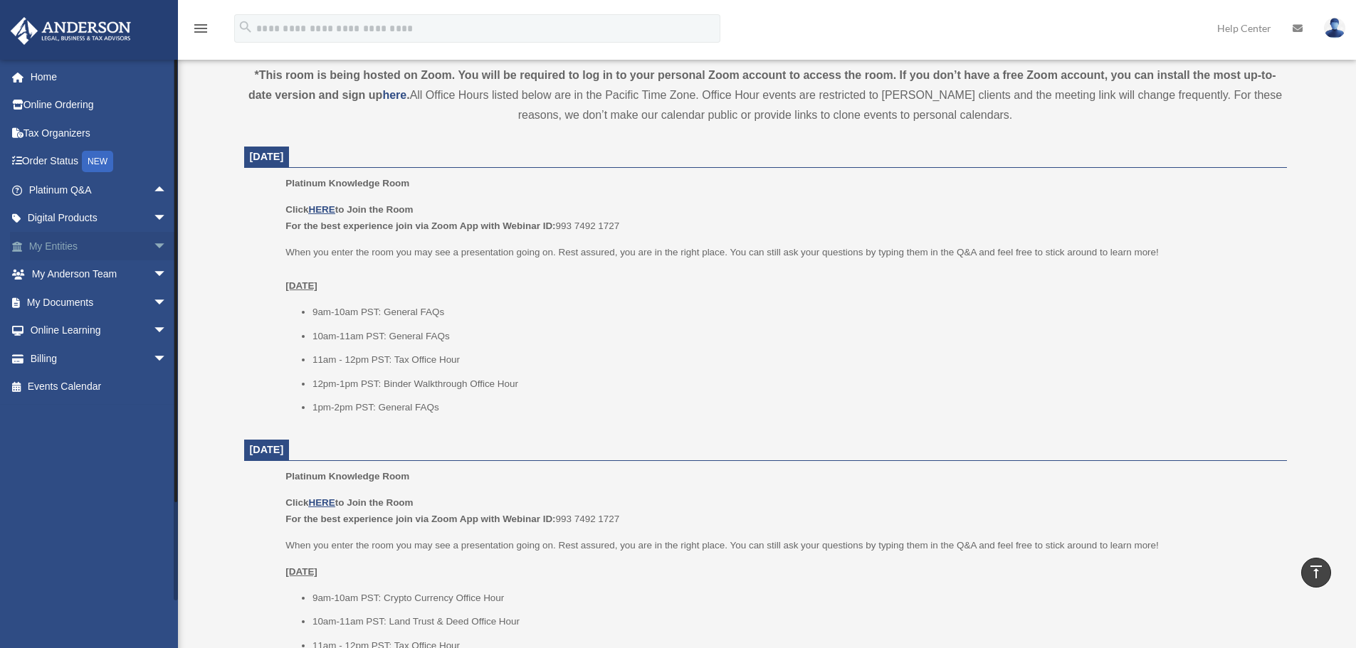
click at [153, 249] on span "arrow_drop_down" at bounding box center [167, 246] width 28 height 29
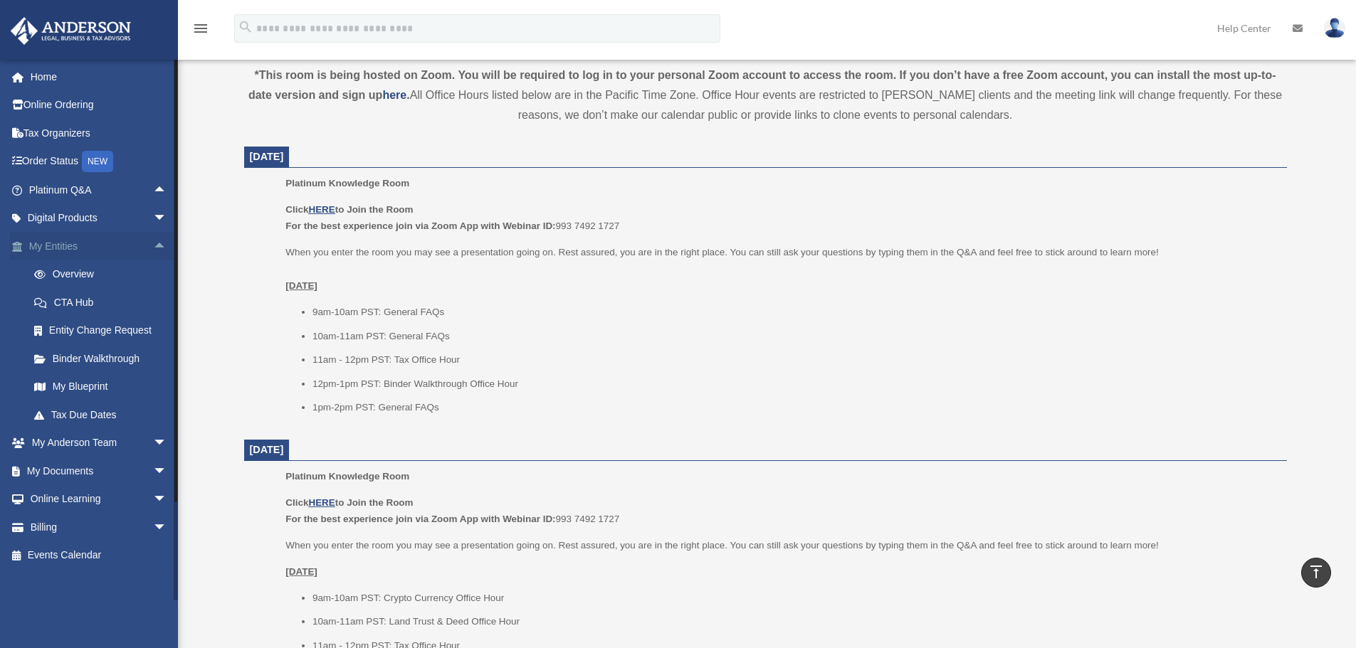
click at [153, 247] on span "arrow_drop_up" at bounding box center [167, 246] width 28 height 29
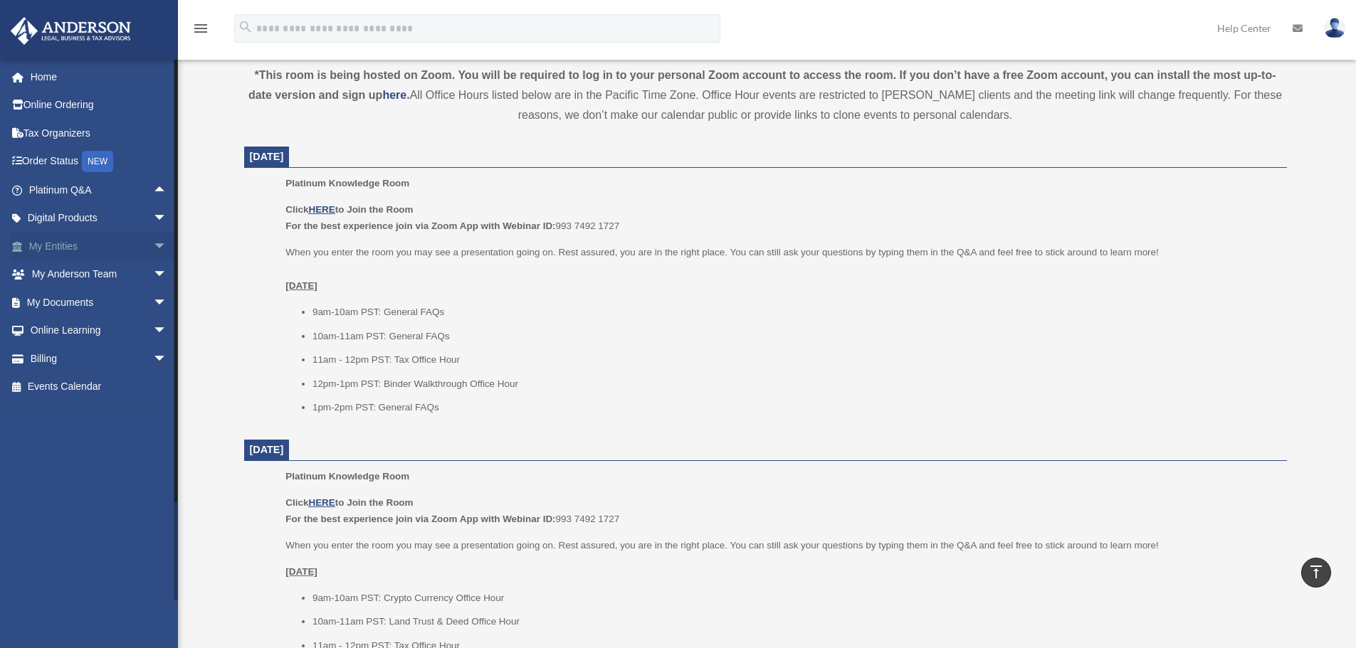
click at [153, 248] on span "arrow_drop_down" at bounding box center [167, 246] width 28 height 29
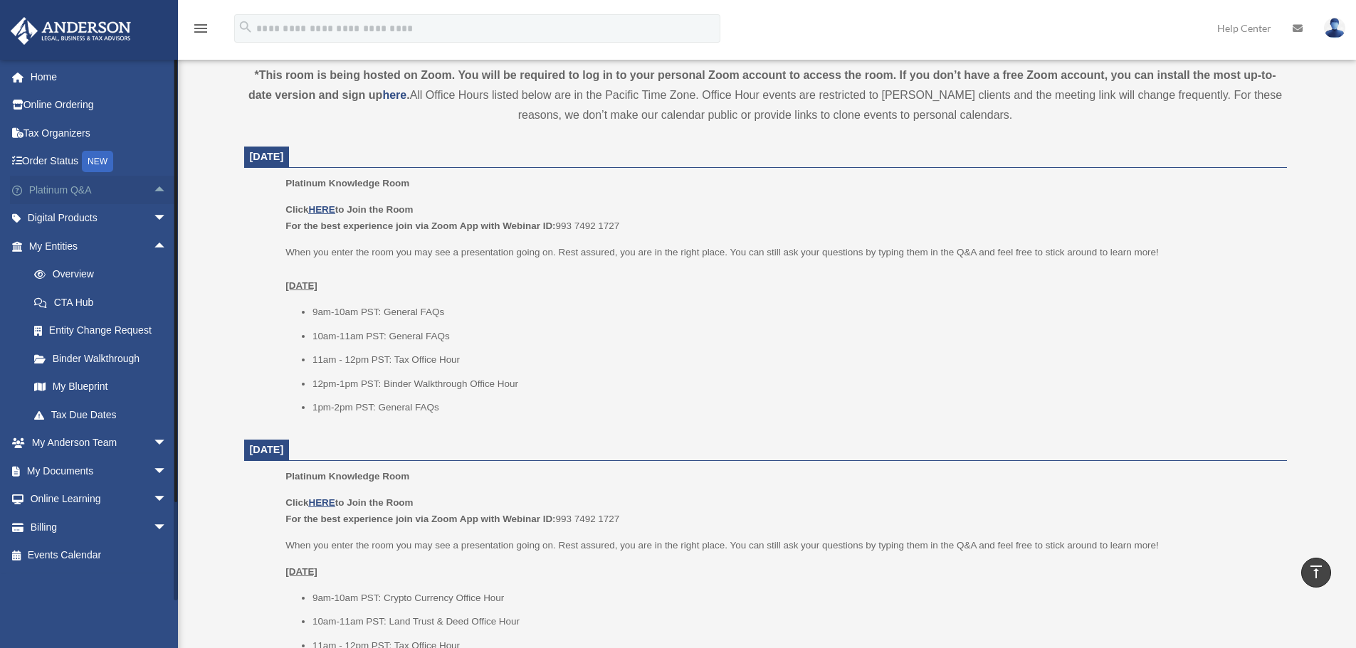
click at [153, 189] on span "arrow_drop_up" at bounding box center [167, 190] width 28 height 29
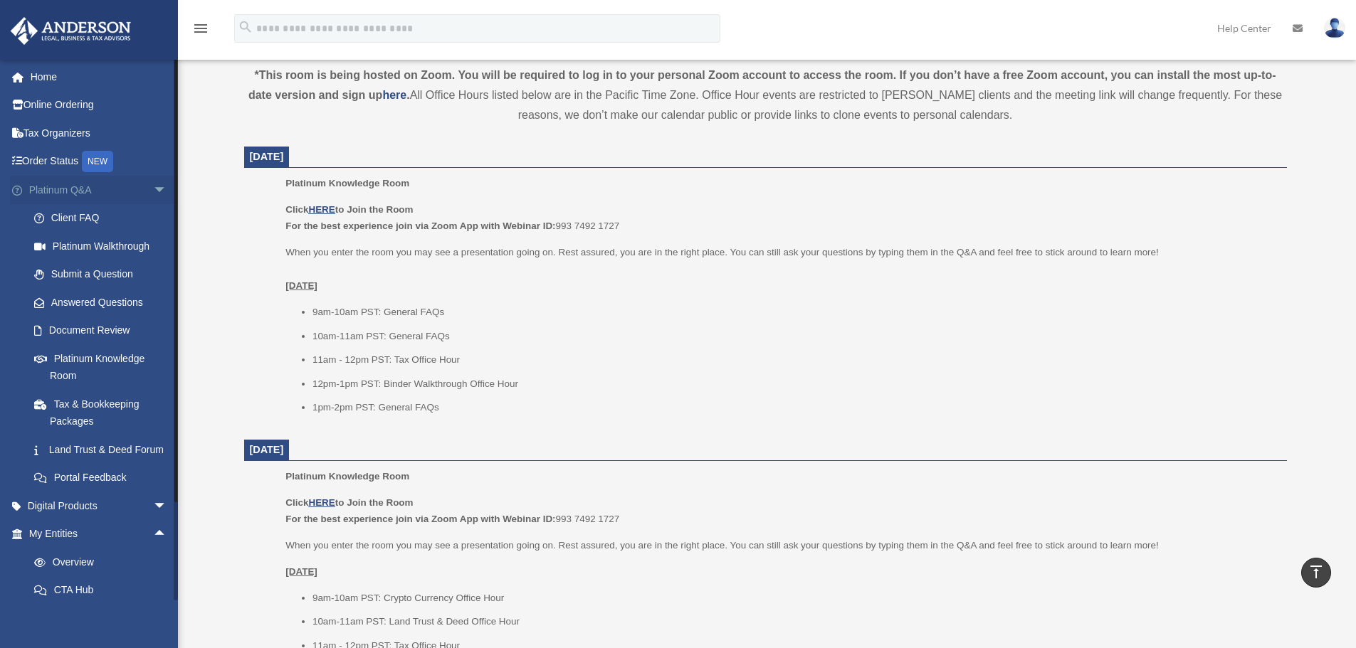
click at [153, 186] on span "arrow_drop_down" at bounding box center [167, 190] width 28 height 29
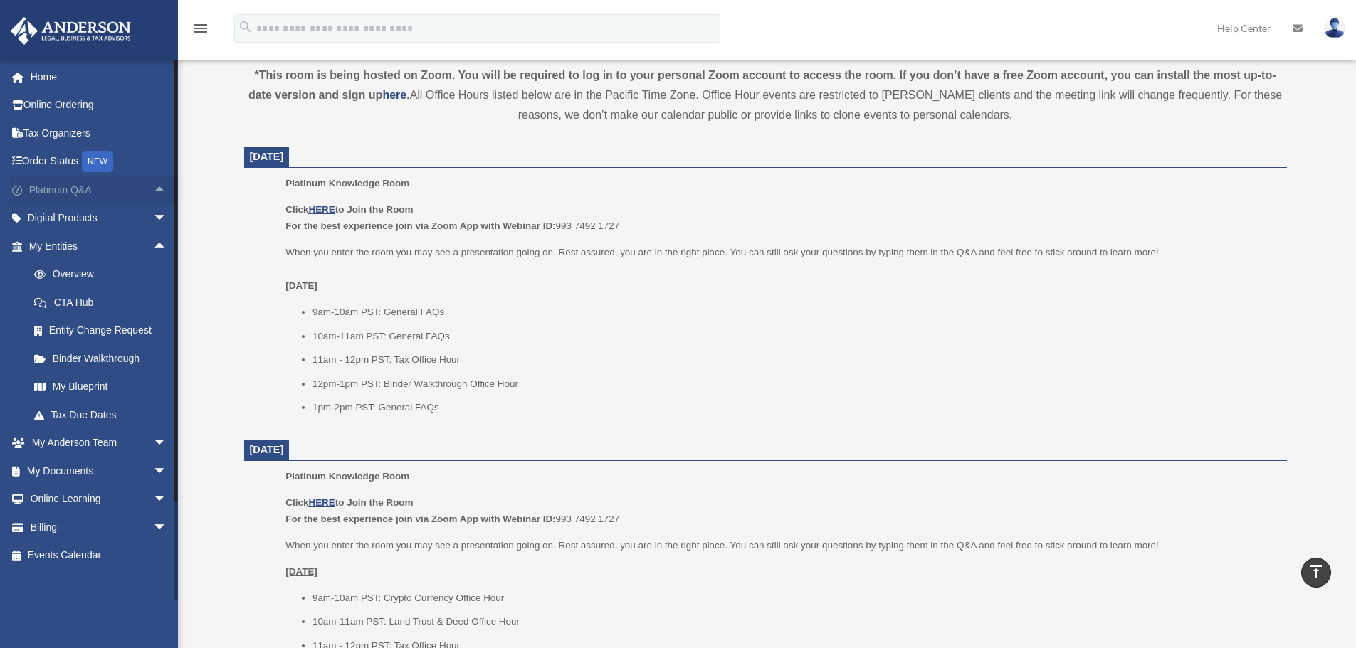
click at [153, 191] on span "arrow_drop_up" at bounding box center [167, 190] width 28 height 29
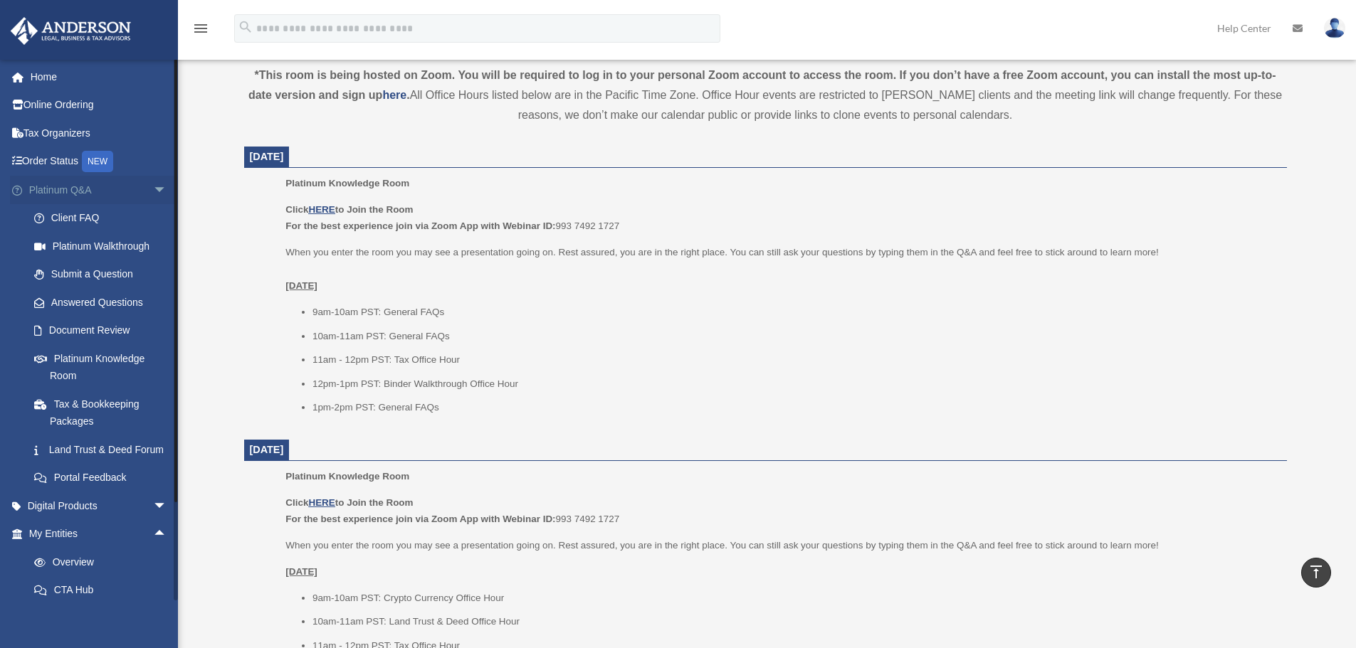
click at [153, 189] on span "arrow_drop_down" at bounding box center [167, 190] width 28 height 29
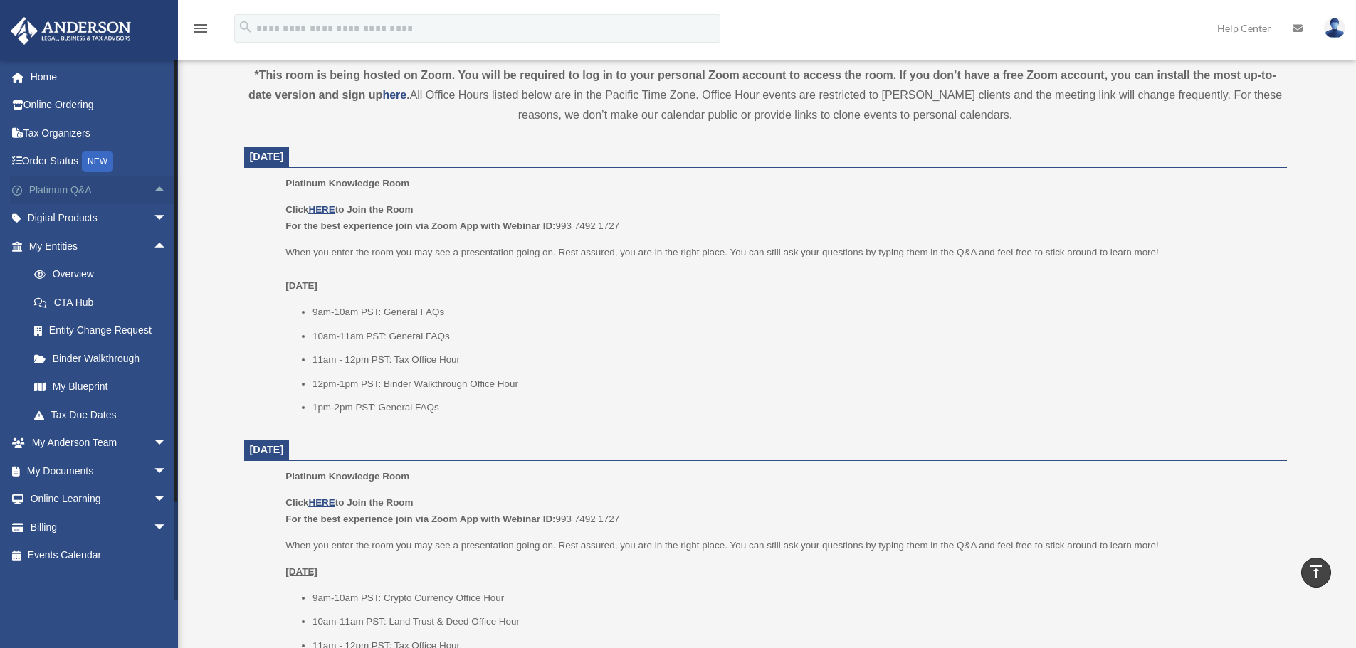
click at [153, 189] on span "arrow_drop_up" at bounding box center [167, 190] width 28 height 29
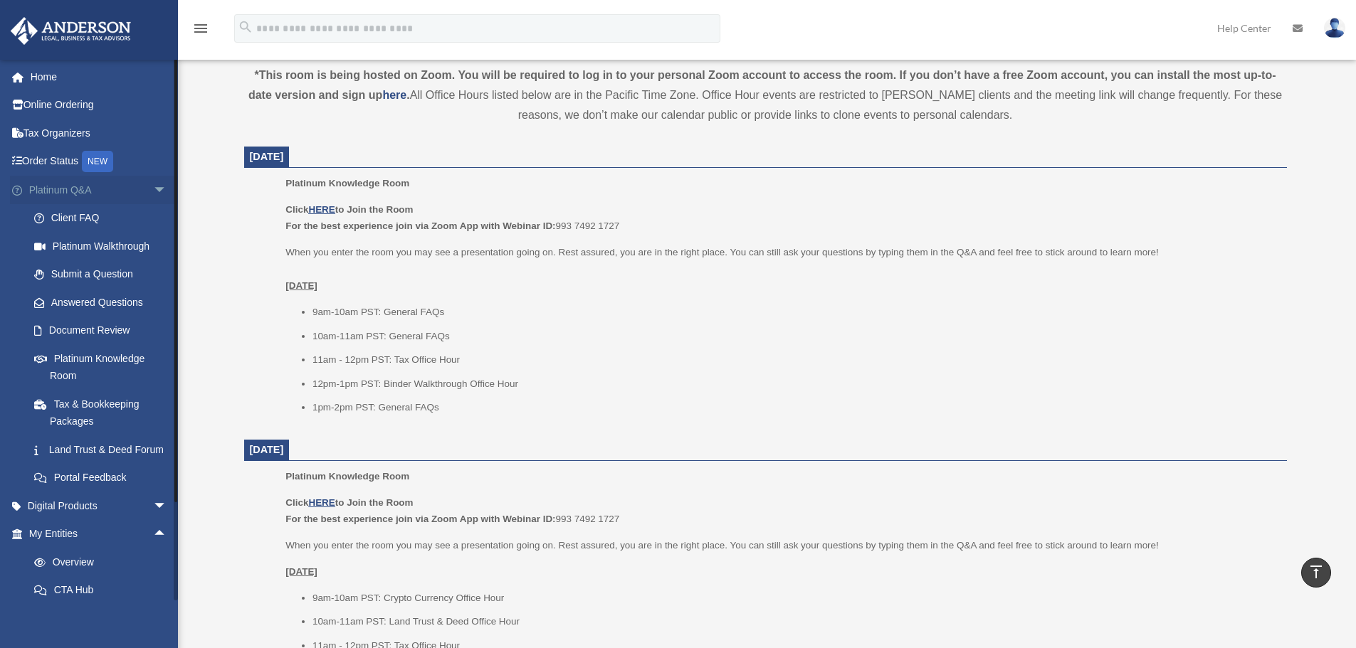
click at [153, 189] on span "arrow_drop_down" at bounding box center [167, 190] width 28 height 29
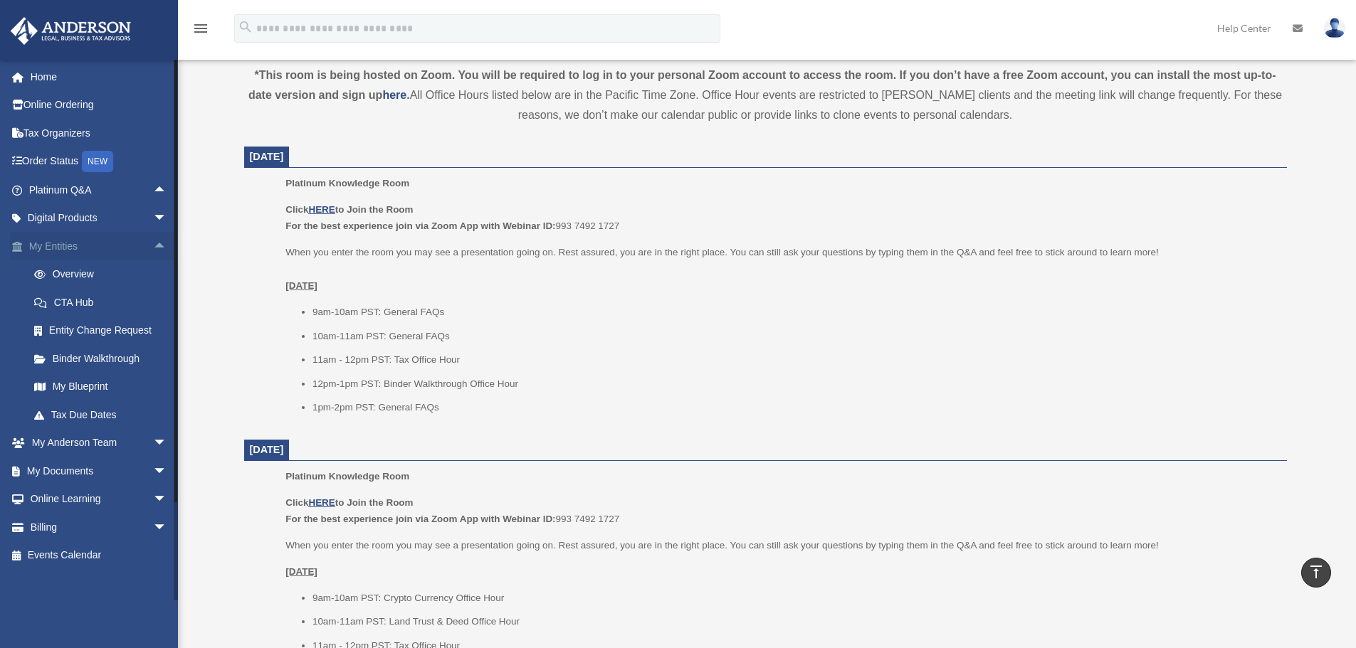
click at [153, 242] on span "arrow_drop_up" at bounding box center [167, 246] width 28 height 29
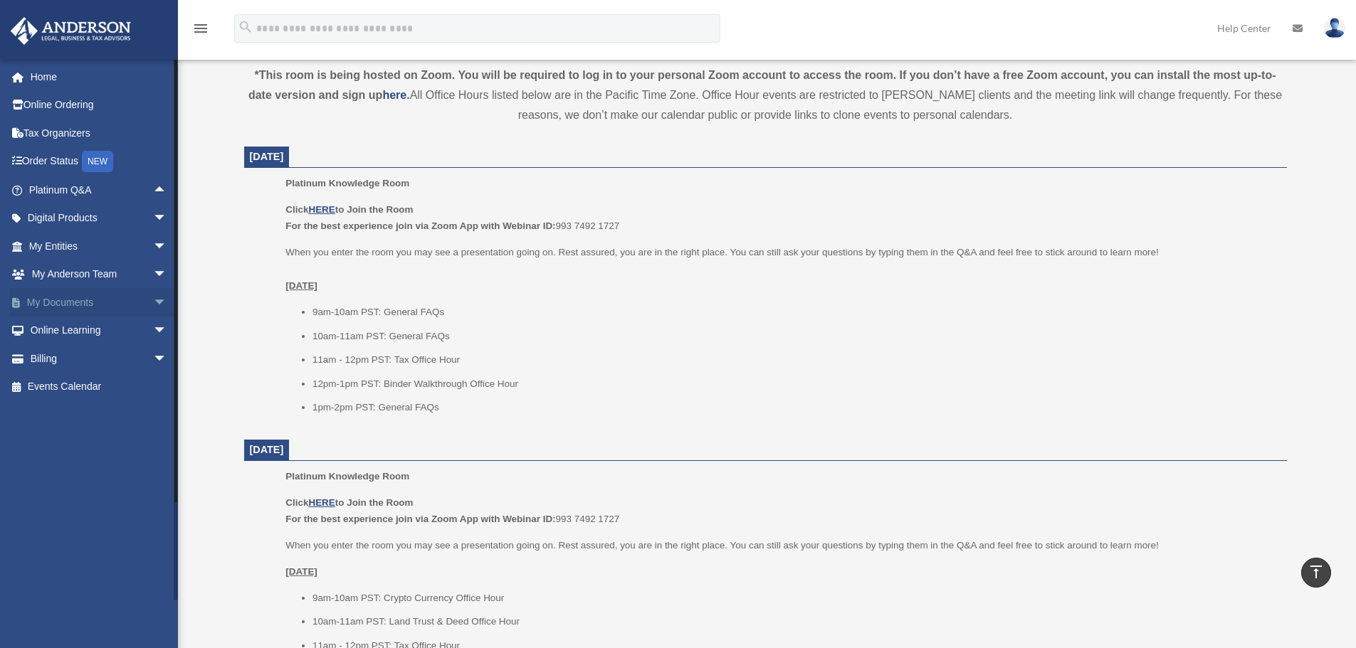
click at [153, 299] on span "arrow_drop_down" at bounding box center [167, 302] width 28 height 29
click at [153, 302] on span "arrow_drop_up" at bounding box center [167, 302] width 28 height 29
click at [155, 302] on span "arrow_drop_down" at bounding box center [167, 302] width 28 height 29
click at [153, 301] on span "arrow_drop_up" at bounding box center [167, 302] width 28 height 29
click at [153, 305] on span "arrow_drop_down" at bounding box center [167, 302] width 28 height 29
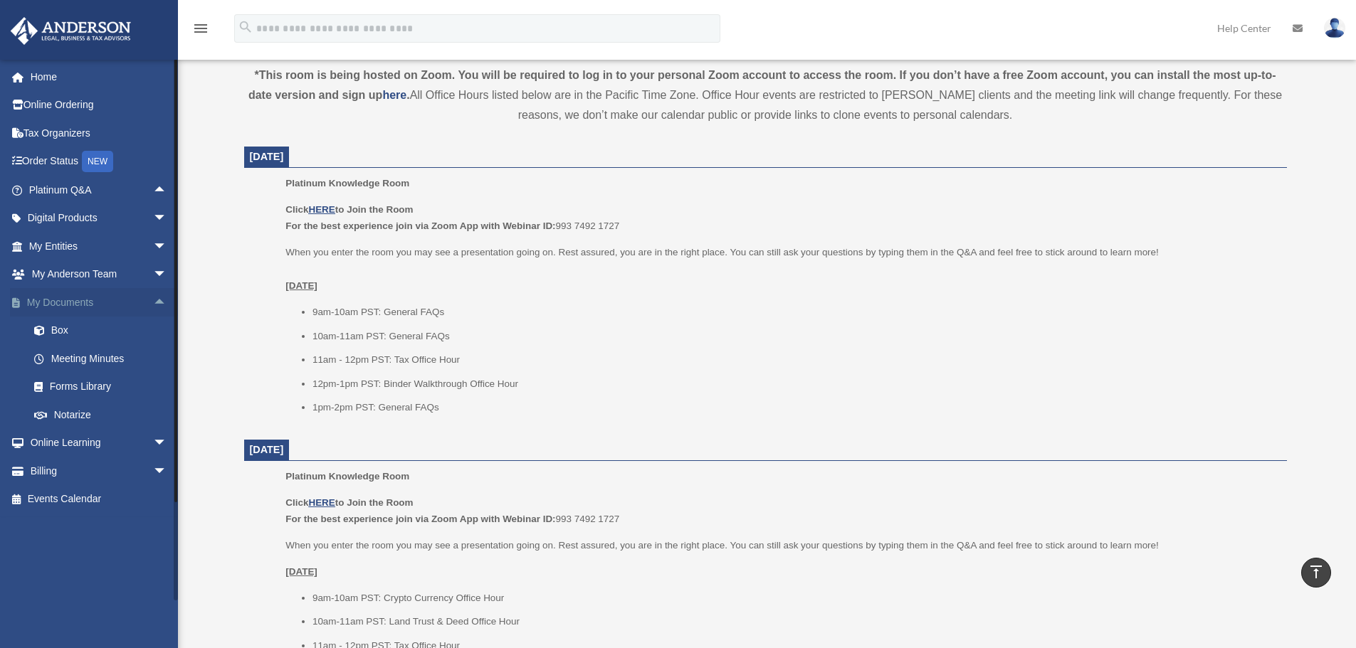
click at [153, 301] on span "arrow_drop_up" at bounding box center [167, 302] width 28 height 29
click at [153, 248] on span "arrow_drop_down" at bounding box center [167, 246] width 28 height 29
click at [153, 253] on span "arrow_drop_up" at bounding box center [167, 246] width 28 height 29
click at [153, 302] on span "arrow_drop_down" at bounding box center [167, 302] width 28 height 29
click at [153, 252] on span "arrow_drop_down" at bounding box center [167, 246] width 28 height 29
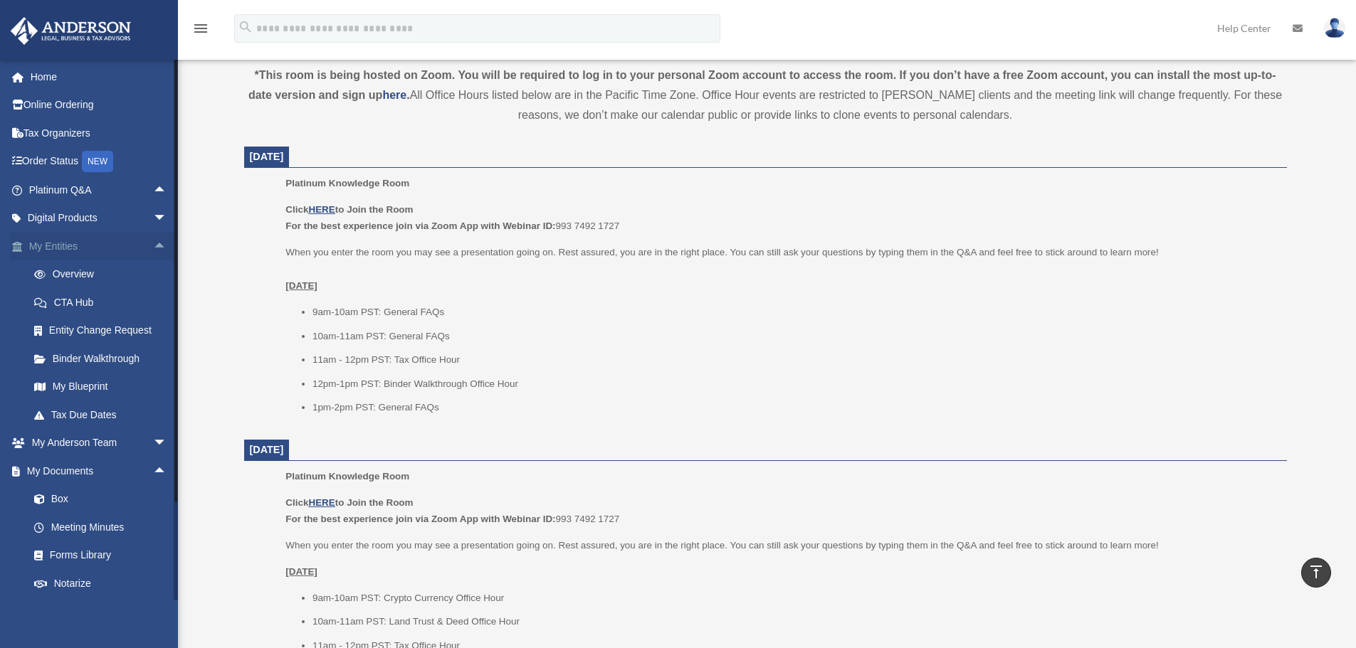
click at [153, 249] on span "arrow_drop_up" at bounding box center [167, 246] width 28 height 29
click at [153, 246] on span "arrow_drop_down" at bounding box center [167, 246] width 28 height 29
click at [153, 247] on span "arrow_drop_up" at bounding box center [167, 246] width 28 height 29
click at [153, 273] on span "arrow_drop_down" at bounding box center [167, 274] width 28 height 29
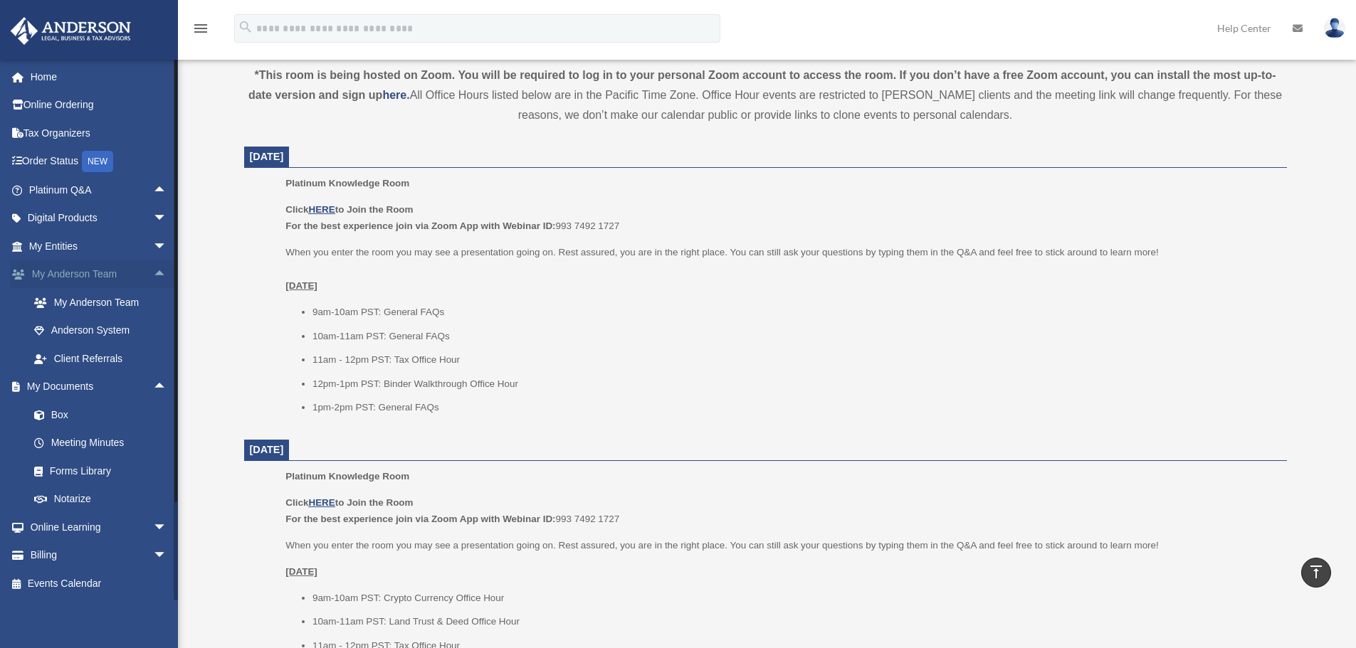
click at [153, 280] on span "arrow_drop_up" at bounding box center [167, 274] width 28 height 29
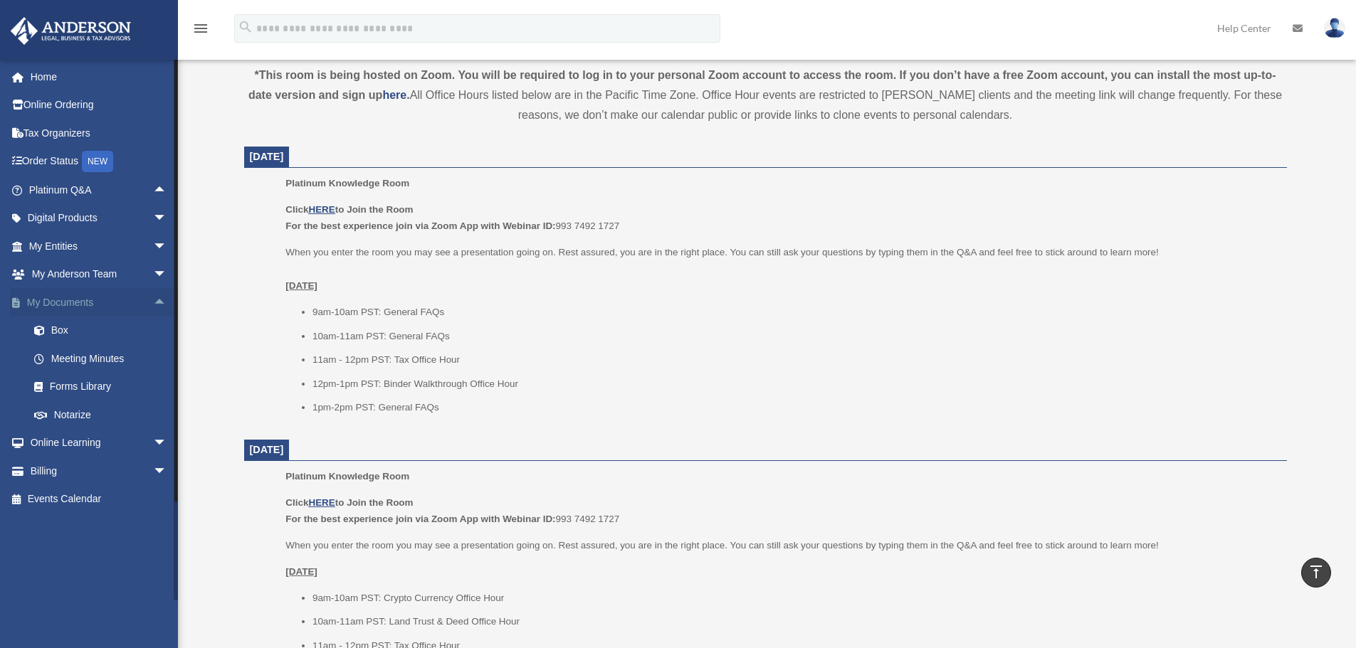
click at [153, 307] on span "arrow_drop_up" at bounding box center [167, 302] width 28 height 29
click at [153, 307] on span "arrow_drop_down" at bounding box center [167, 302] width 28 height 29
click at [153, 306] on span "arrow_drop_up" at bounding box center [167, 302] width 28 height 29
click at [153, 303] on span "arrow_drop_down" at bounding box center [167, 302] width 28 height 29
click at [153, 301] on span "arrow_drop_up" at bounding box center [167, 302] width 28 height 29
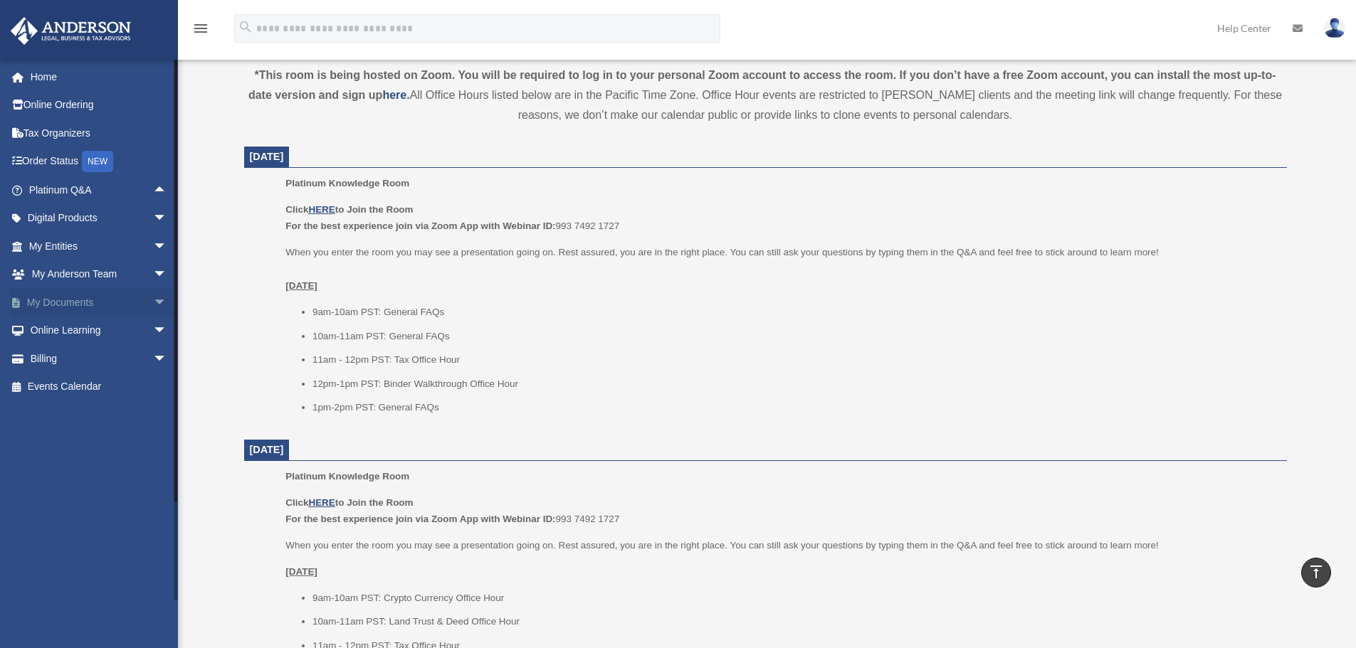
click at [153, 300] on span "arrow_drop_down" at bounding box center [167, 302] width 28 height 29
click at [153, 300] on span "arrow_drop_up" at bounding box center [167, 302] width 28 height 29
click at [153, 244] on span "arrow_drop_down" at bounding box center [167, 246] width 28 height 29
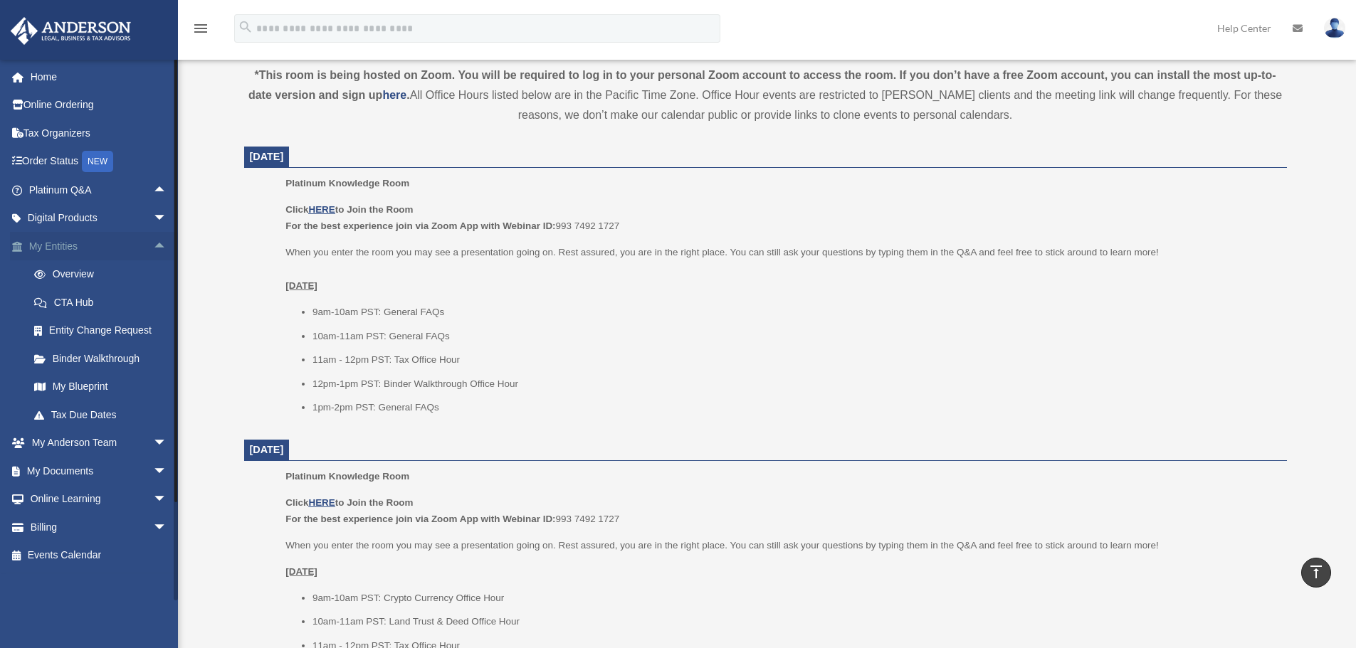
click at [153, 244] on span "arrow_drop_up" at bounding box center [167, 246] width 28 height 29
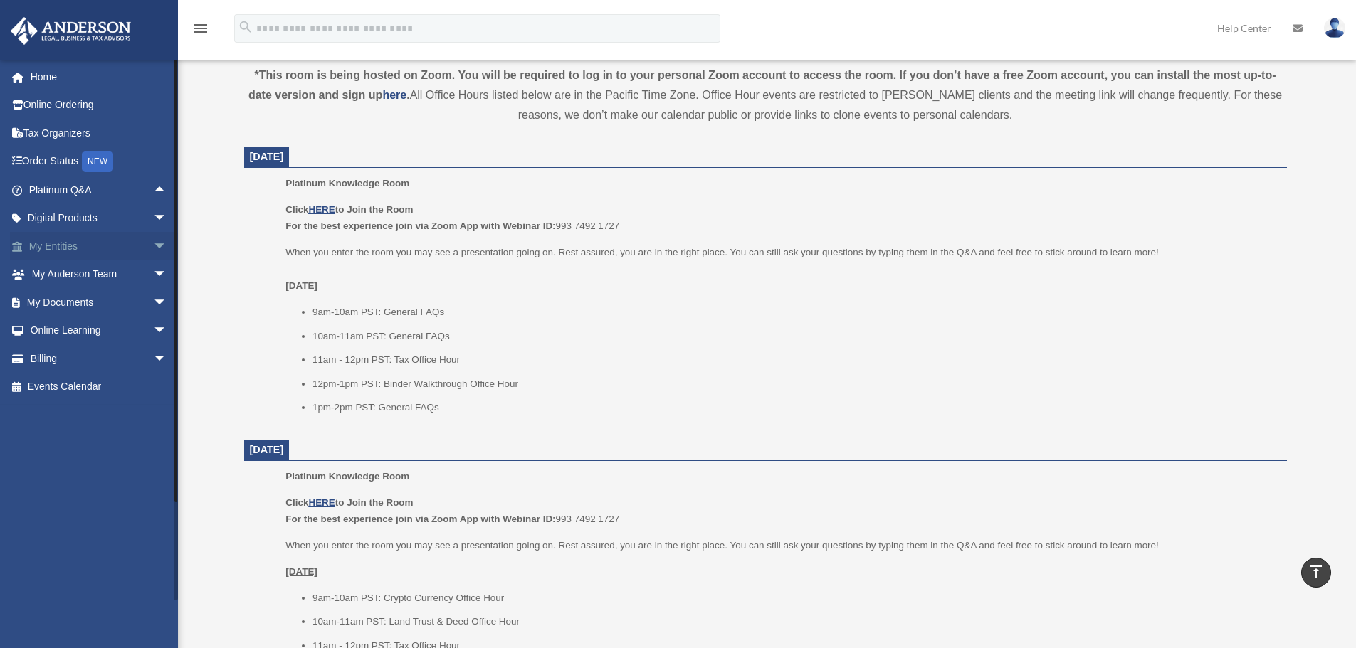
click at [153, 244] on span "arrow_drop_down" at bounding box center [167, 246] width 28 height 29
